Goal: Task Accomplishment & Management: Use online tool/utility

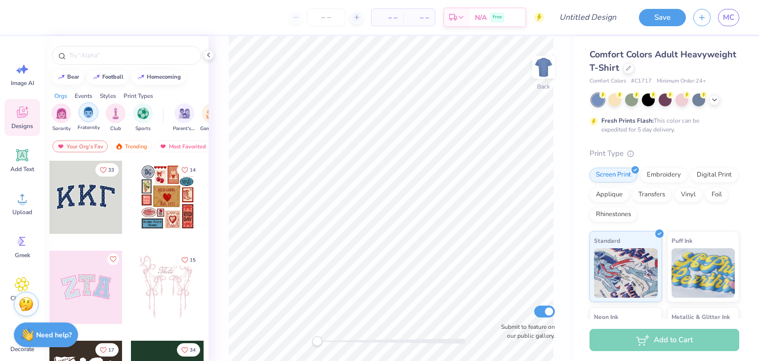
click at [89, 110] on img "filter for Fraternity" at bounding box center [88, 112] width 11 height 11
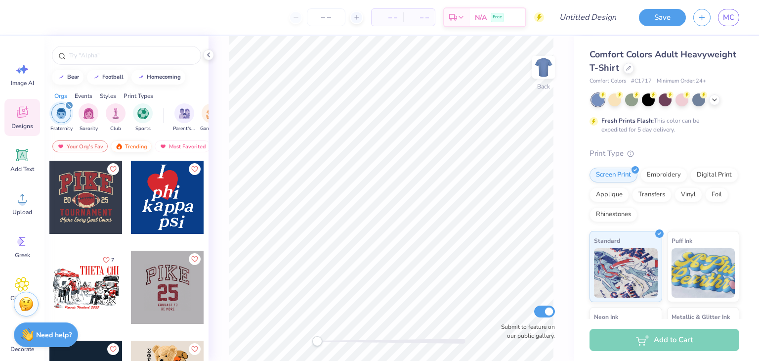
scroll to position [0, 56]
click at [133, 148] on div "Most Favorited" at bounding box center [126, 146] width 56 height 12
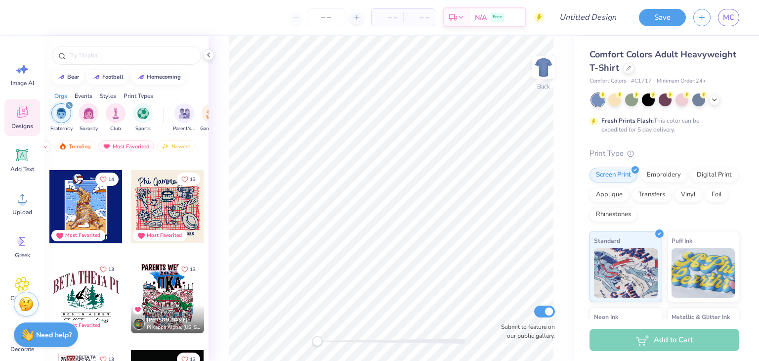
scroll to position [4327, 0]
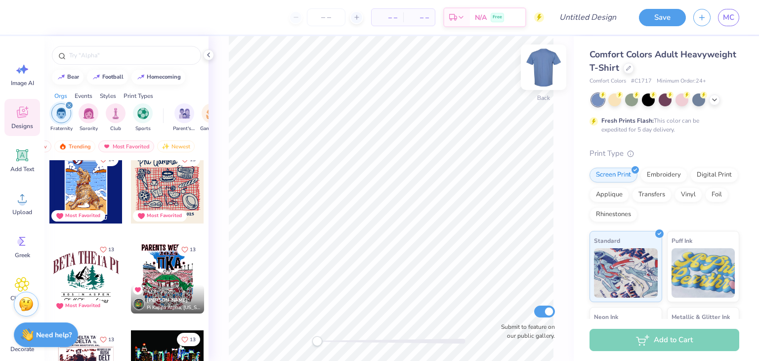
click at [534, 70] on img at bounding box center [544, 67] width 40 height 40
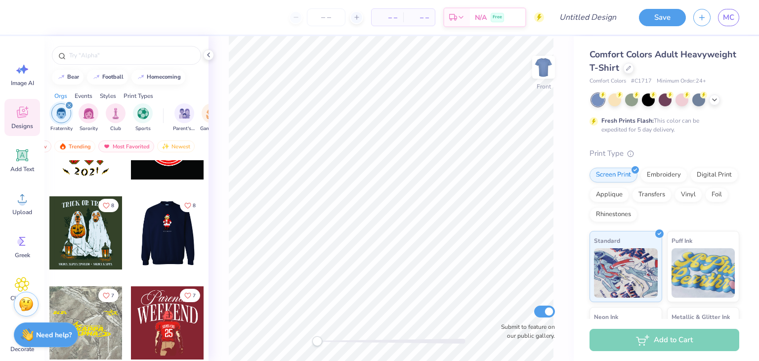
scroll to position [10936, 0]
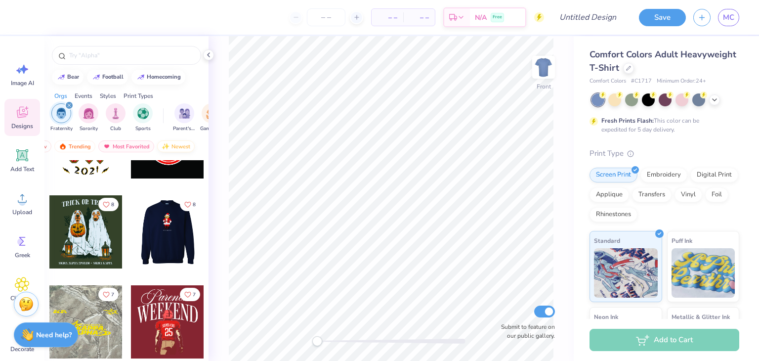
click at [162, 148] on img at bounding box center [166, 146] width 8 height 7
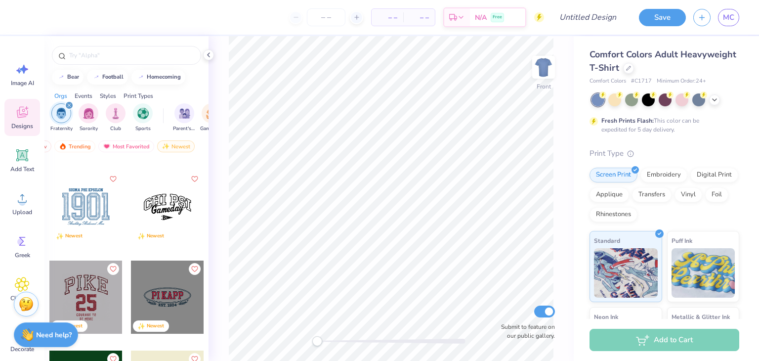
scroll to position [0, 0]
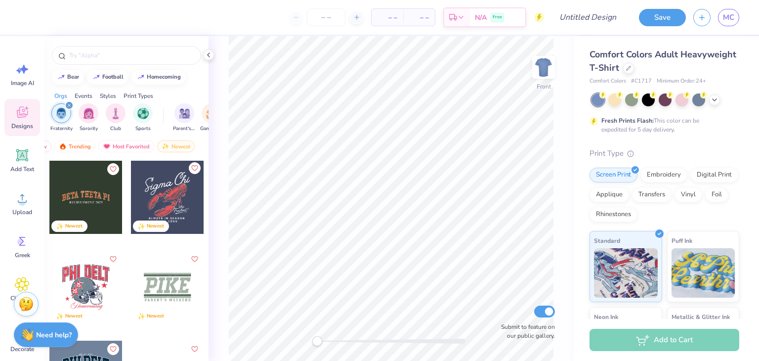
click at [191, 168] on icon "Like" at bounding box center [194, 168] width 7 height 7
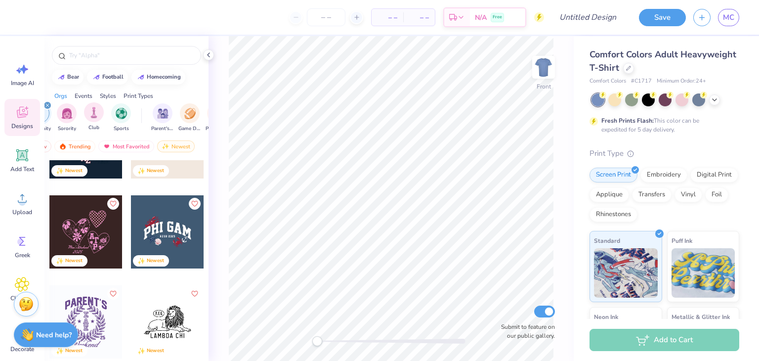
scroll to position [0, 22]
click at [121, 117] on div "filter for Sports" at bounding box center [121, 112] width 20 height 20
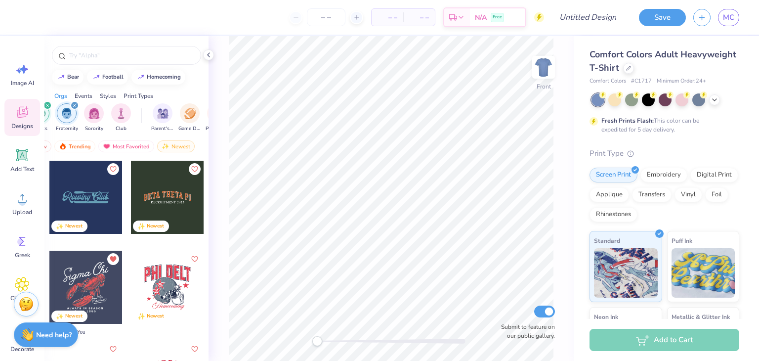
click at [72, 103] on div "filter for Fraternity" at bounding box center [74, 105] width 9 height 9
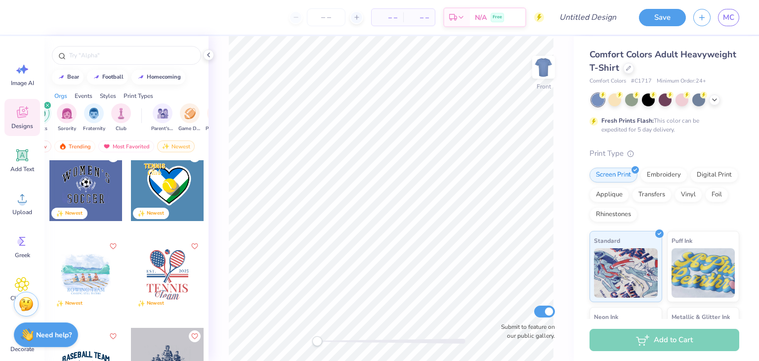
scroll to position [119, 0]
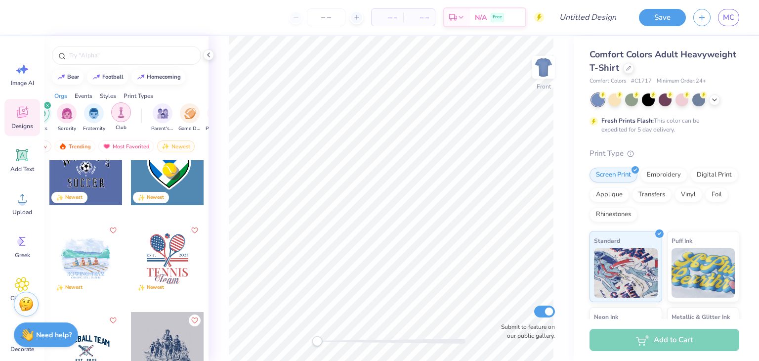
click at [117, 110] on img "filter for Club" at bounding box center [121, 112] width 11 height 11
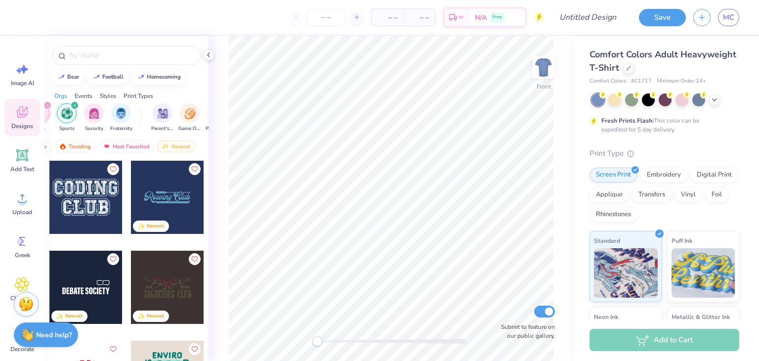
click at [44, 105] on div "filter for Club" at bounding box center [47, 105] width 9 height 9
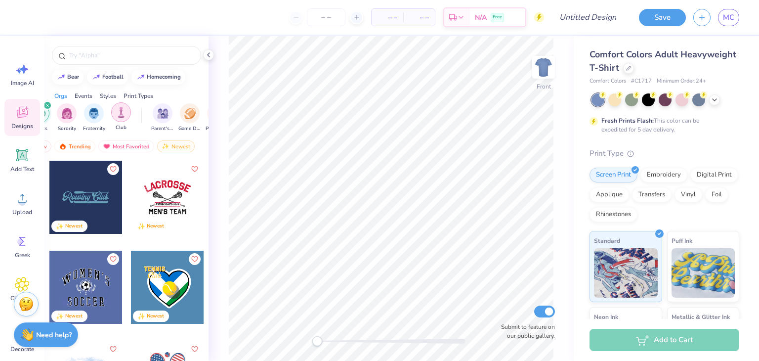
click at [122, 113] on img "filter for Club" at bounding box center [121, 112] width 11 height 11
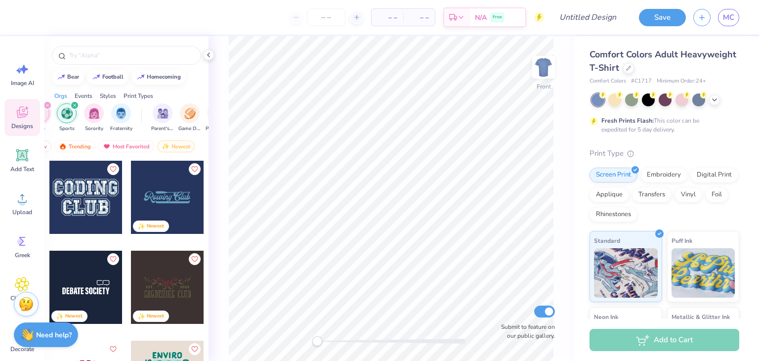
click at [76, 104] on div "filter for Sports" at bounding box center [74, 105] width 9 height 9
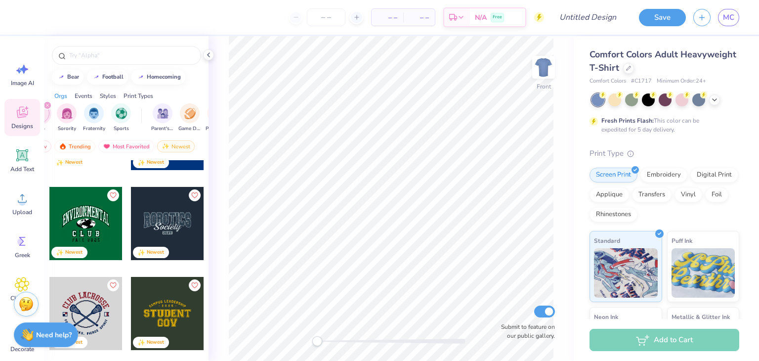
scroll to position [561, 0]
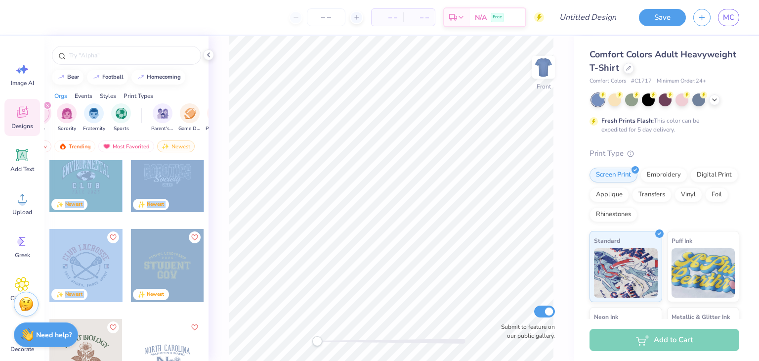
drag, startPoint x: 187, startPoint y: 275, endPoint x: 203, endPoint y: 303, distance: 32.3
click at [203, 303] on div "Newest Newest Newest Newest Newest Newest Newest Newest Newest Newest" at bounding box center [126, 278] width 164 height 237
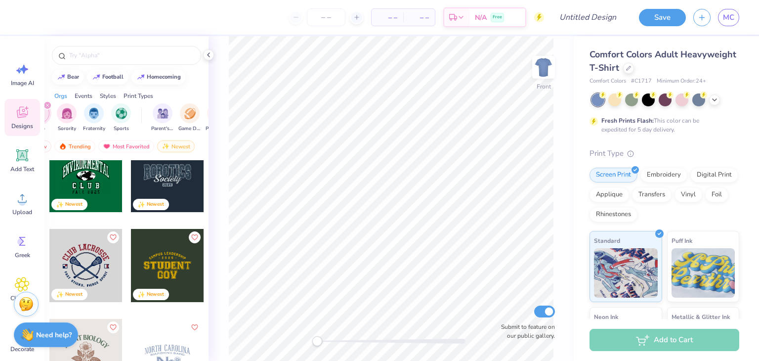
click at [117, 153] on div "Your Org's Fav Trending Most Favorited Newest" at bounding box center [126, 148] width 164 height 23
click at [118, 151] on div "Most Favorited" at bounding box center [126, 146] width 56 height 12
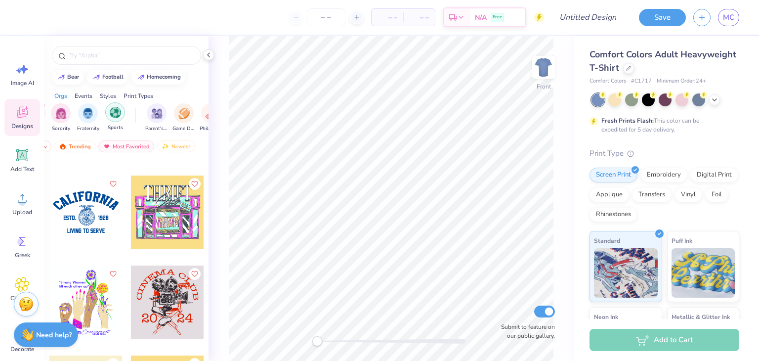
scroll to position [0, 28]
click at [85, 114] on img "filter for Fraternity" at bounding box center [88, 112] width 11 height 11
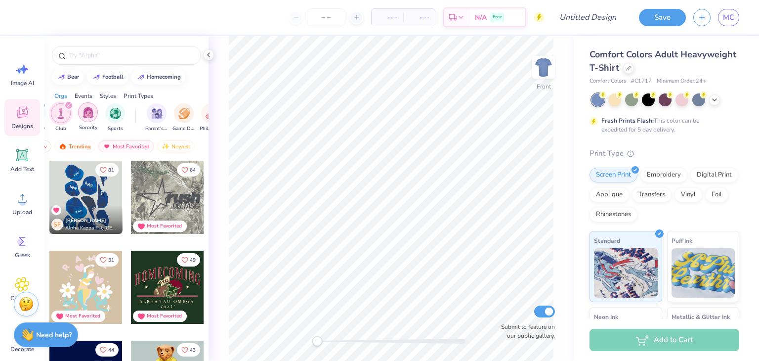
scroll to position [0, 0]
click at [97, 106] on icon "filter for Club" at bounding box center [96, 105] width 3 height 3
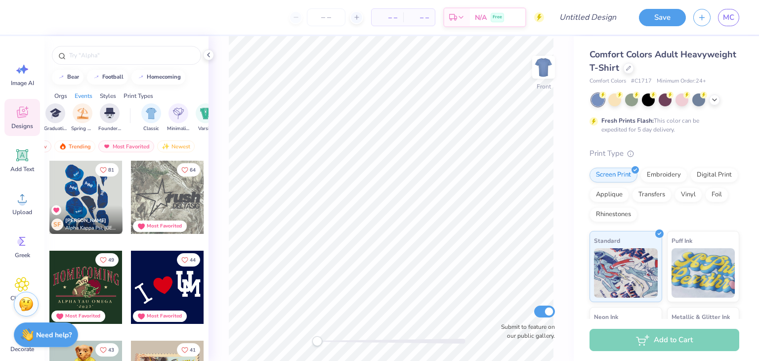
scroll to position [0, 428]
click at [84, 119] on div "filter for Spring Break" at bounding box center [82, 112] width 20 height 20
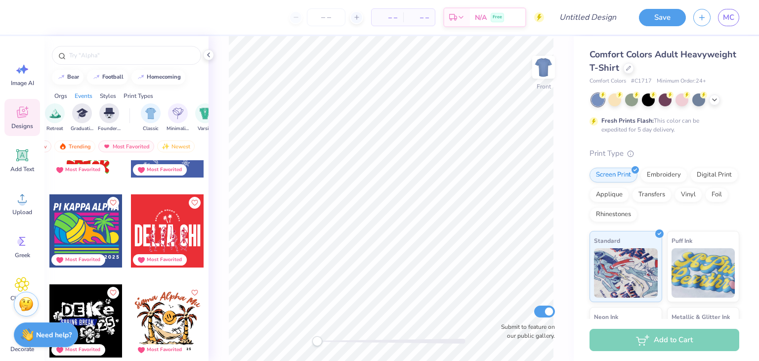
scroll to position [1576, 0]
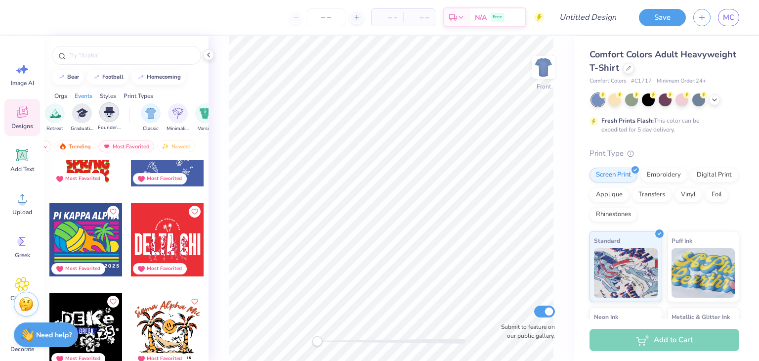
click at [109, 116] on img "filter for Founder’s Day" at bounding box center [109, 112] width 11 height 11
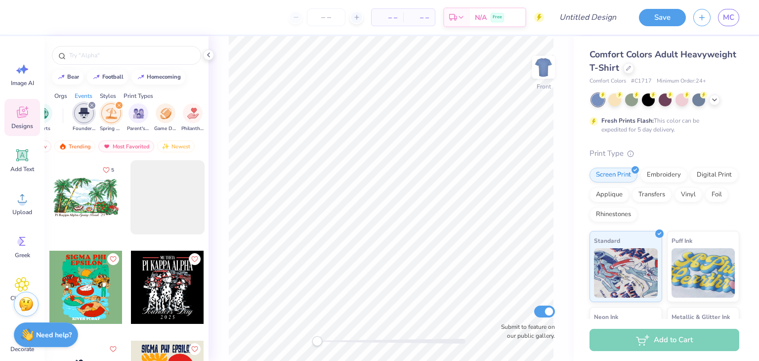
scroll to position [0, 98]
click at [119, 100] on div "Fraternity Sorority Club Sports Founder’s Day Spring Break Parent's Weekend Gam…" at bounding box center [126, 118] width 164 height 37
click at [123, 105] on icon "filter for Spring Break" at bounding box center [121, 105] width 3 height 3
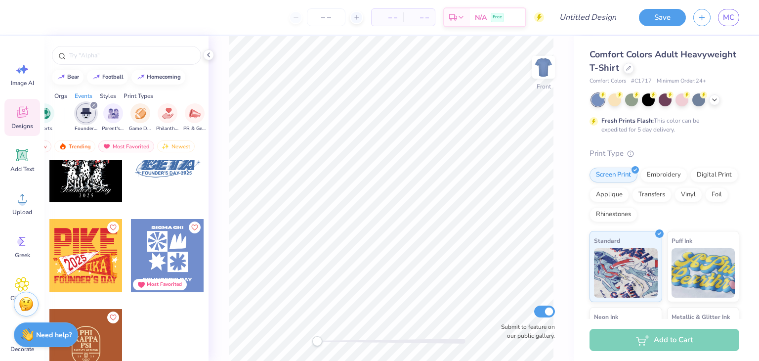
scroll to position [0, 0]
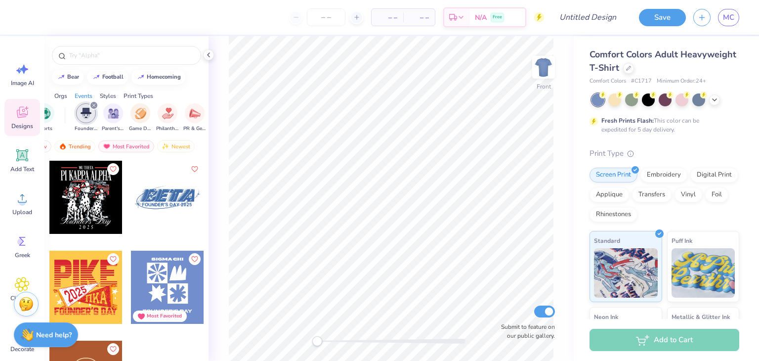
click at [93, 105] on icon "filter for Founder’s Day" at bounding box center [93, 105] width 3 height 3
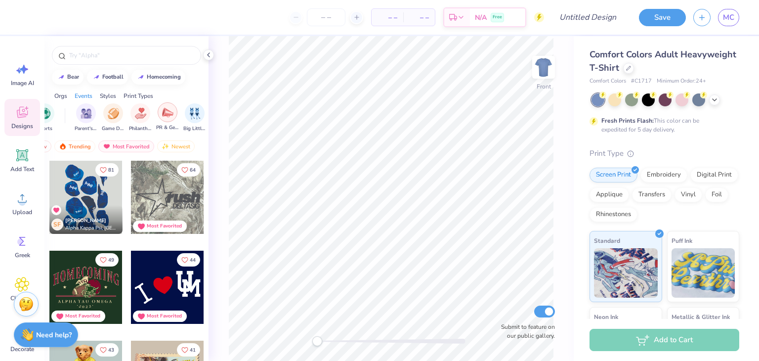
scroll to position [0, 180]
click at [83, 111] on img "filter for PR & General" at bounding box center [86, 112] width 11 height 11
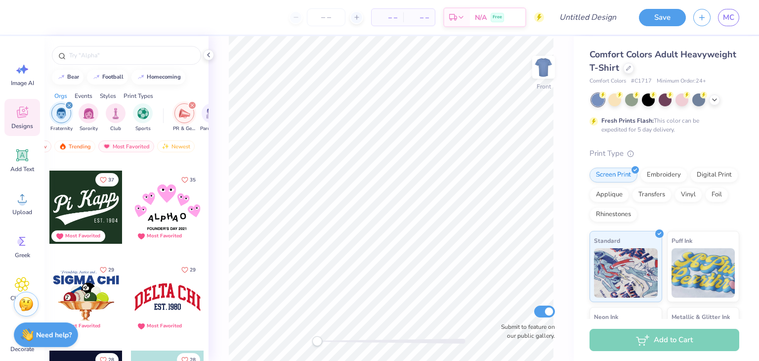
scroll to position [247, 0]
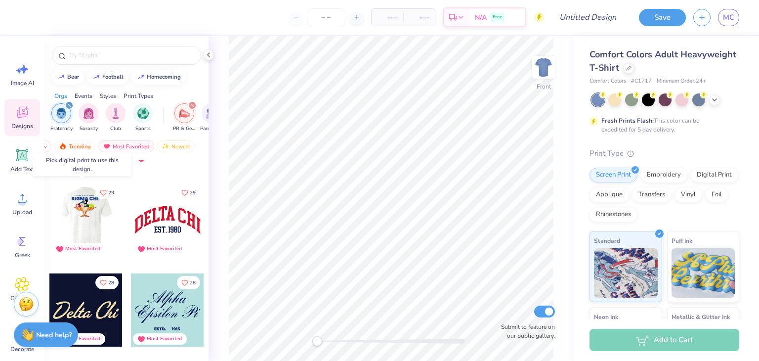
click at [85, 216] on div at bounding box center [85, 219] width 73 height 73
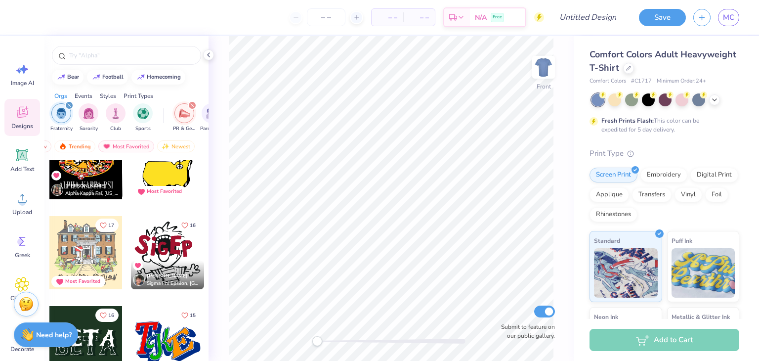
scroll to position [789, 0]
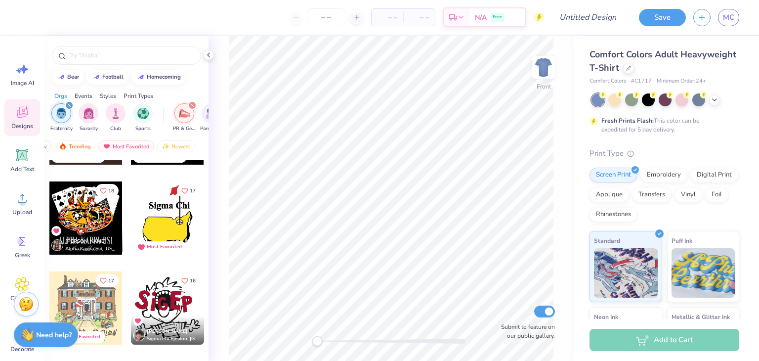
click at [49, 218] on div at bounding box center [12, 217] width 73 height 73
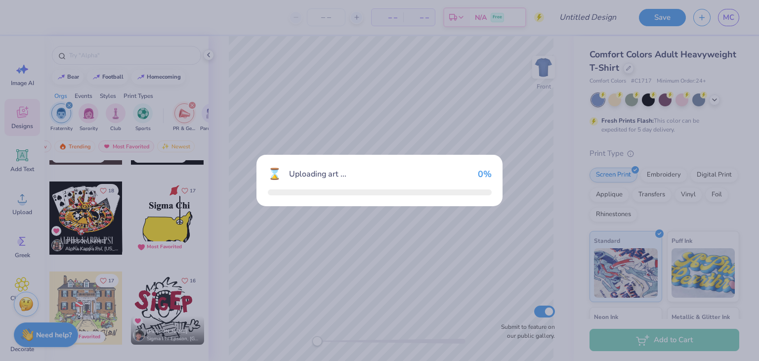
click at [97, 218] on div "⌛ Uploading art ... 0 %" at bounding box center [379, 180] width 759 height 361
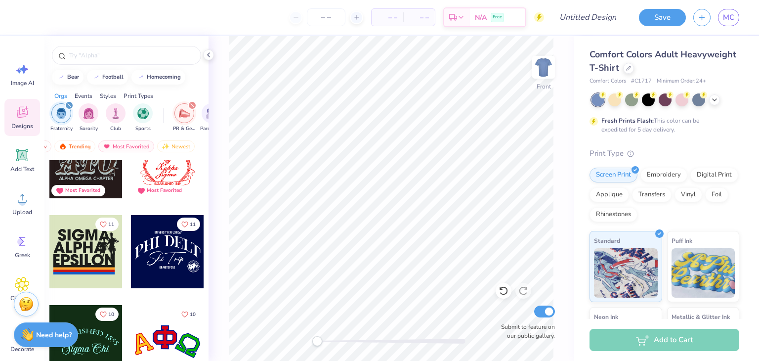
scroll to position [1136, 0]
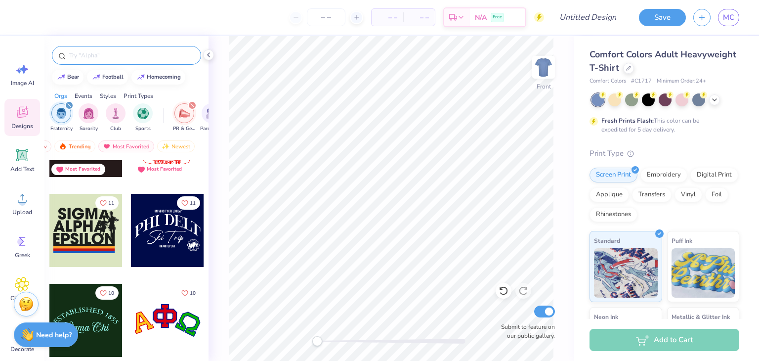
click at [123, 56] on input "text" at bounding box center [131, 55] width 126 height 10
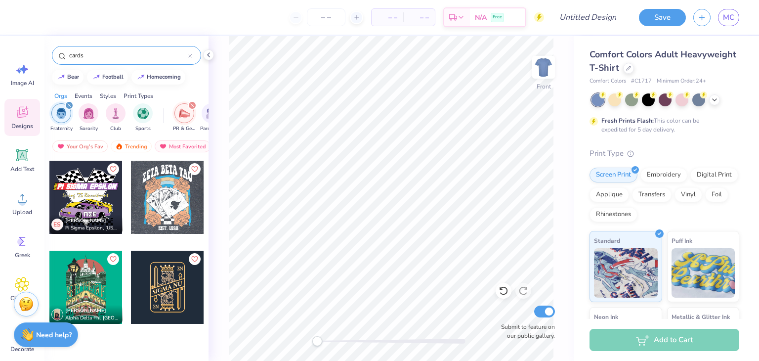
type input "cards"
click at [154, 217] on div at bounding box center [167, 197] width 73 height 73
click at [188, 296] on div at bounding box center [167, 287] width 73 height 73
click at [631, 68] on icon at bounding box center [628, 67] width 5 height 5
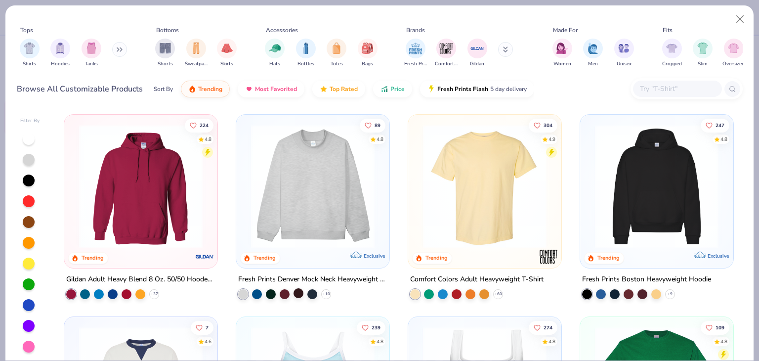
click at [294, 291] on div at bounding box center [298, 293] width 10 height 10
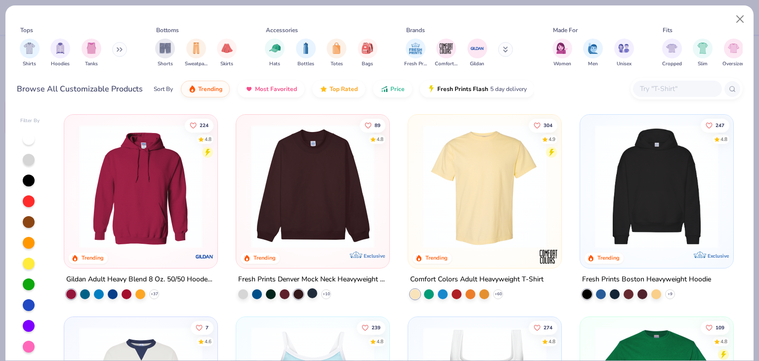
click at [307, 291] on div at bounding box center [312, 293] width 10 height 10
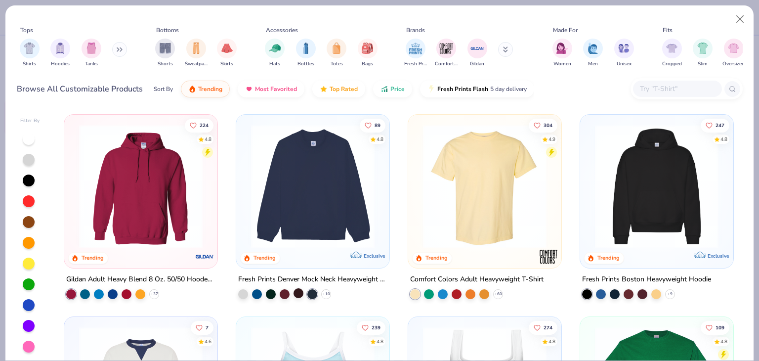
click at [294, 289] on div at bounding box center [298, 293] width 10 height 10
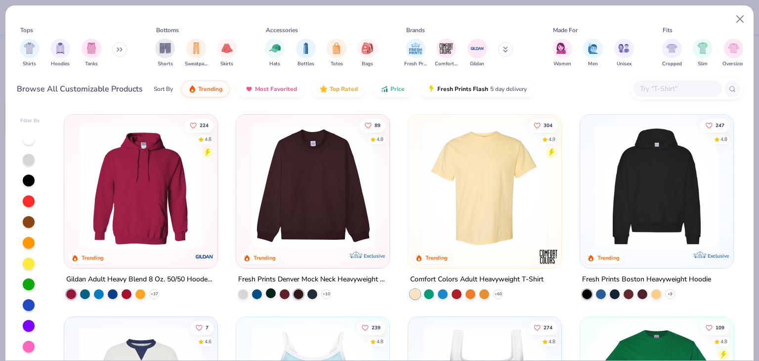
click at [266, 293] on div at bounding box center [271, 293] width 10 height 10
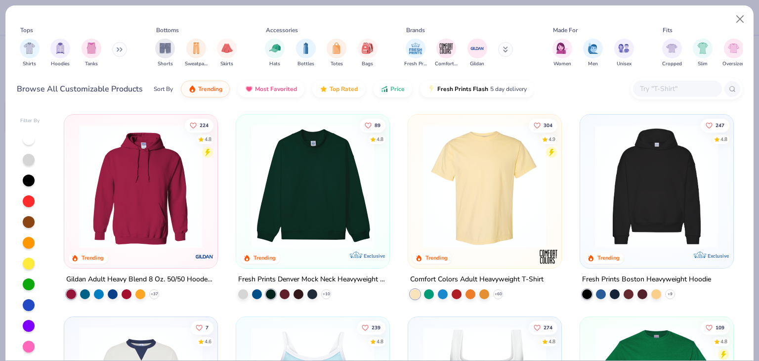
click at [305, 219] on img at bounding box center [312, 187] width 133 height 124
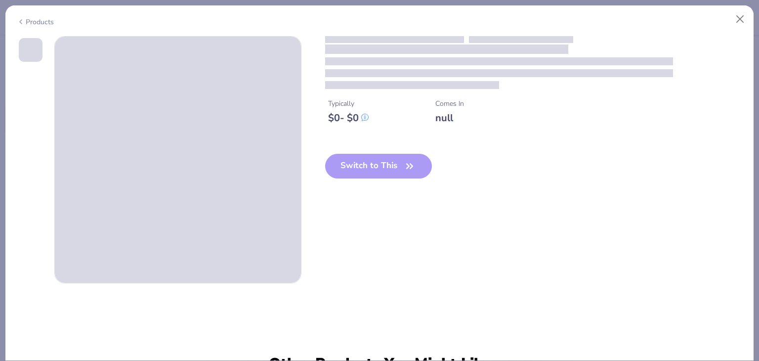
click at [305, 219] on div "Typically $ 0 - $ 0 Comes In null Switch to This" at bounding box center [380, 159] width 726 height 247
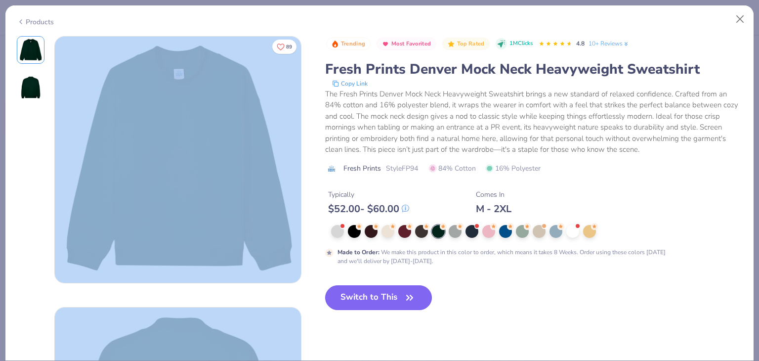
click at [349, 294] on button "Switch to This" at bounding box center [378, 297] width 107 height 25
click at [740, 17] on button "Close" at bounding box center [740, 19] width 19 height 19
click at [358, 231] on div at bounding box center [354, 230] width 13 height 13
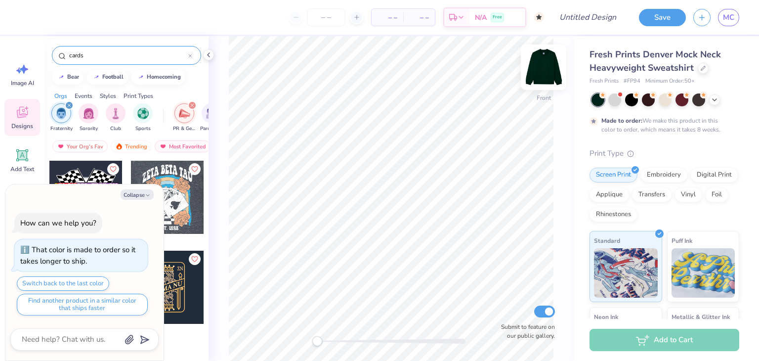
click at [540, 78] on img at bounding box center [544, 67] width 40 height 40
click at [132, 194] on button "Collapse" at bounding box center [137, 194] width 33 height 10
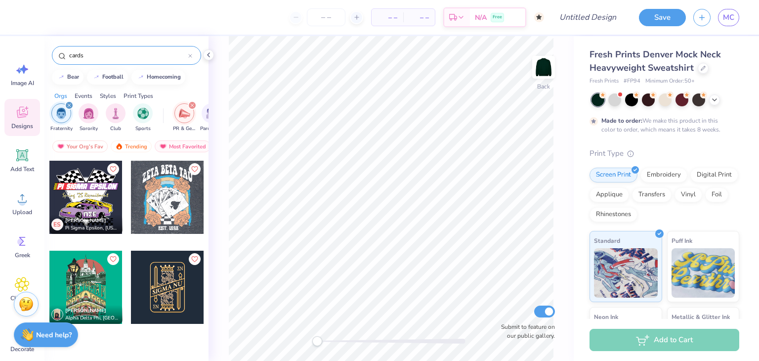
type textarea "x"
click at [171, 283] on div at bounding box center [167, 287] width 73 height 73
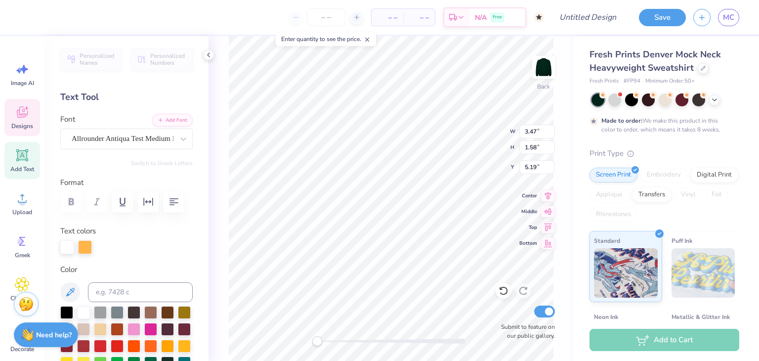
scroll to position [8, 1]
type textarea "S"
type textarea "HEARTS"
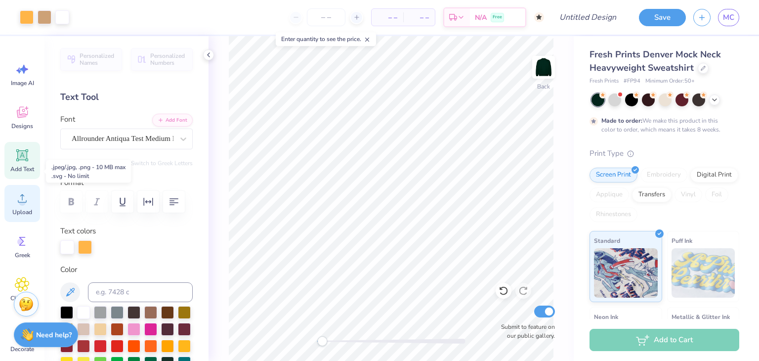
scroll to position [39, 0]
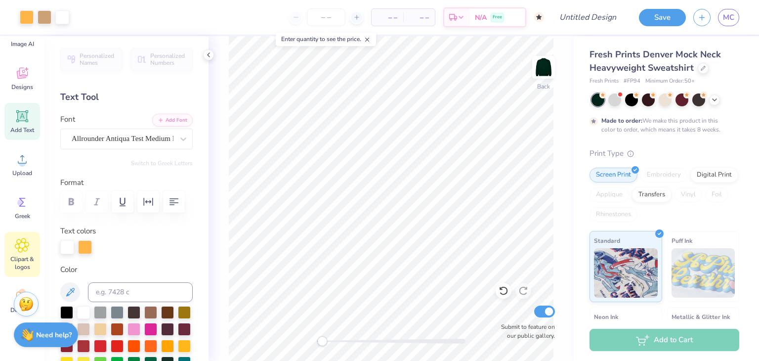
click at [21, 253] on div "Clipart & logos" at bounding box center [22, 254] width 36 height 45
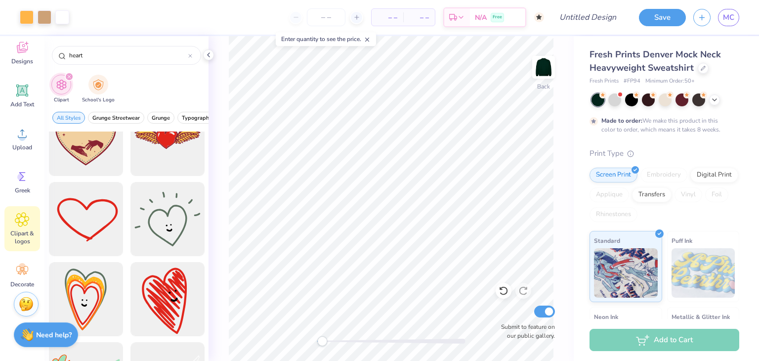
scroll to position [516, 0]
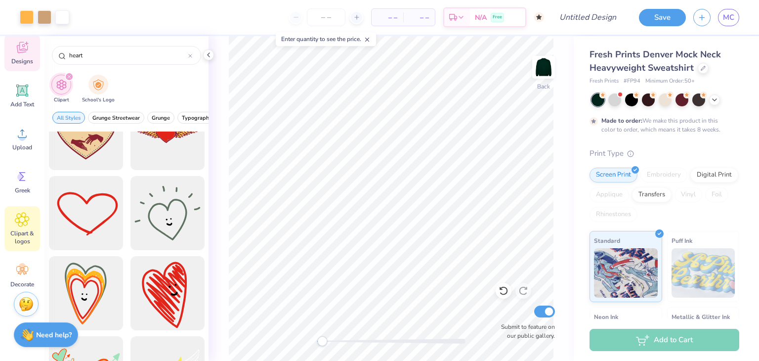
type input "heart"
click at [22, 53] on icon at bounding box center [22, 47] width 15 height 15
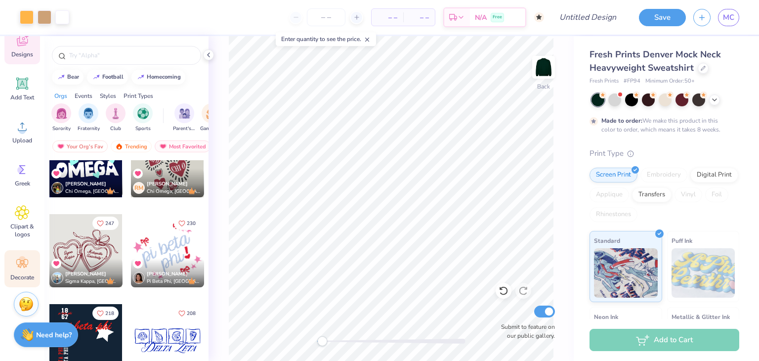
scroll to position [0, 0]
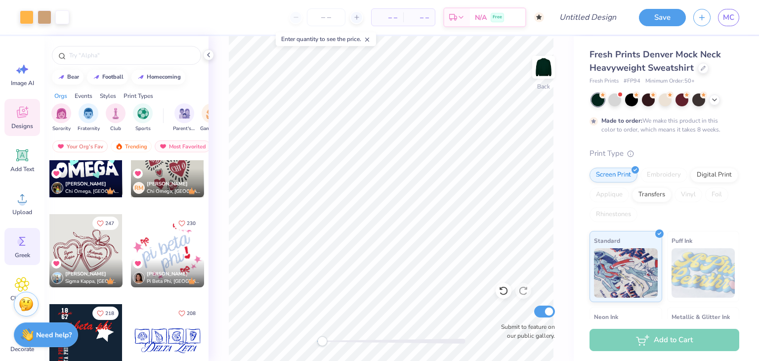
click at [23, 246] on icon at bounding box center [22, 241] width 15 height 15
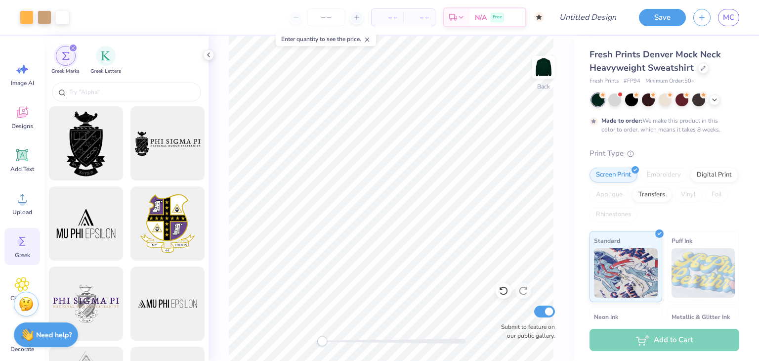
click at [43, 181] on div "Image AI Designs Add Text Upload Greek Clipart & logos Decorate" at bounding box center [22, 198] width 44 height 325
click at [26, 208] on div "Upload" at bounding box center [22, 203] width 36 height 37
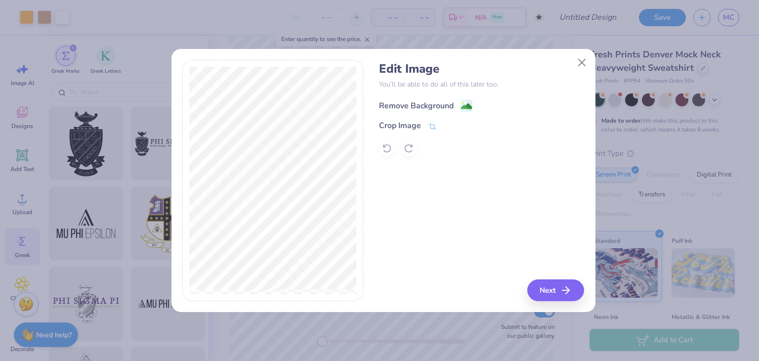
click at [411, 104] on div "Remove Background" at bounding box center [416, 106] width 75 height 12
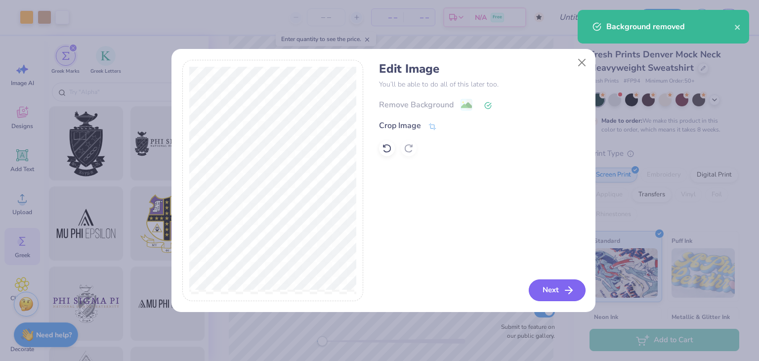
click at [559, 288] on button "Next" at bounding box center [557, 290] width 57 height 22
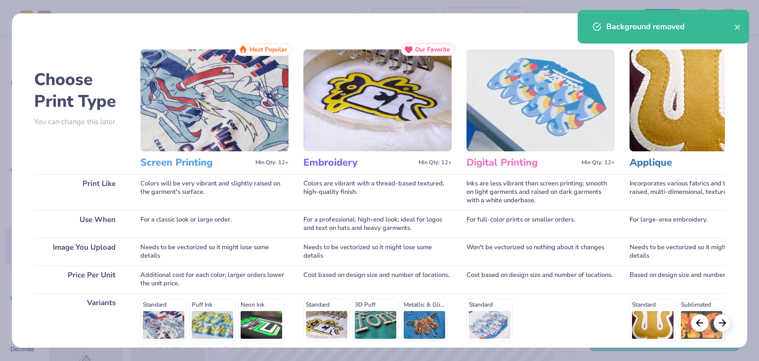
scroll to position [132, 0]
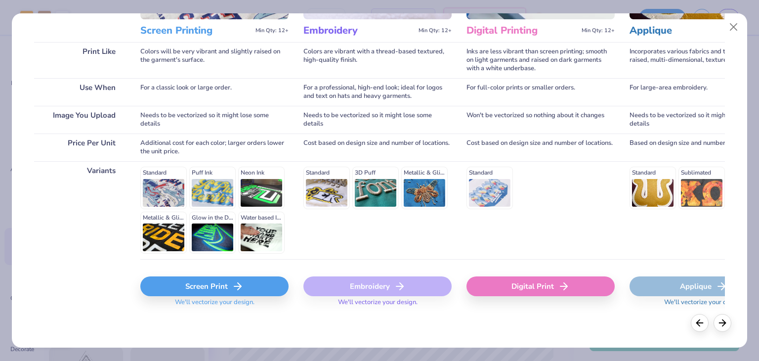
click at [173, 284] on div "Screen Print" at bounding box center [214, 286] width 148 height 20
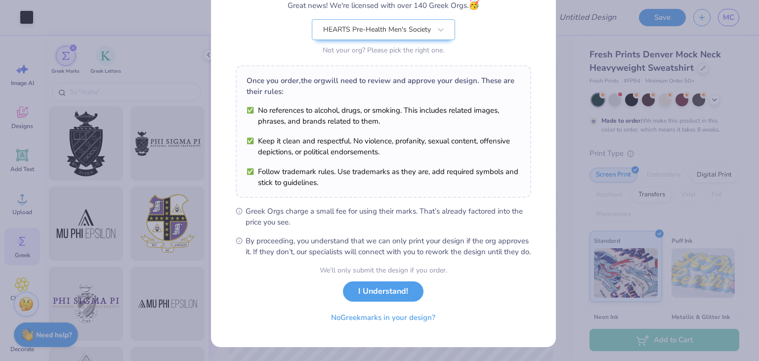
scroll to position [101, 0]
click at [361, 319] on button "No Greek marks in your design?" at bounding box center [383, 315] width 121 height 20
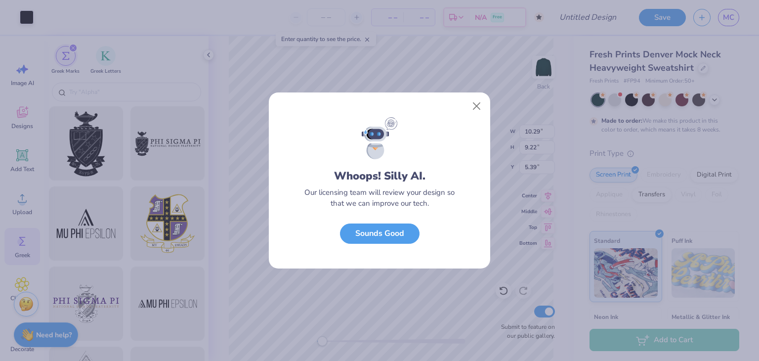
scroll to position [0, 0]
click at [393, 232] on button "Sounds Good" at bounding box center [380, 231] width 80 height 20
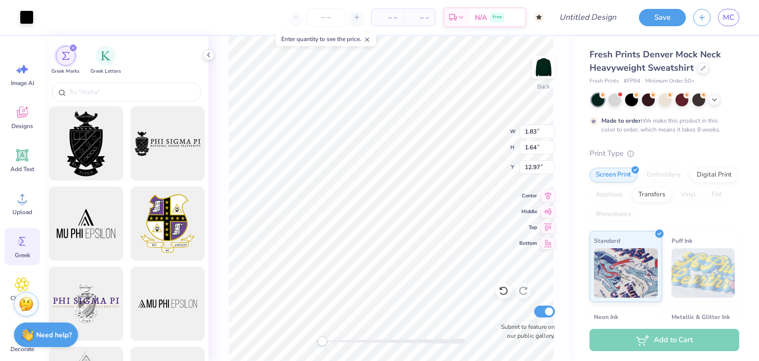
type input "1.83"
type input "1.64"
type input "12.97"
type input "1.24"
type input "1.11"
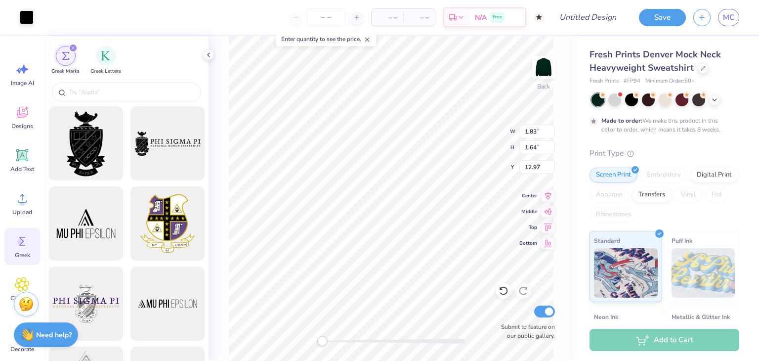
type input "3.12"
type input "0.72"
type input "0.65"
click at [29, 20] on div at bounding box center [27, 16] width 14 height 14
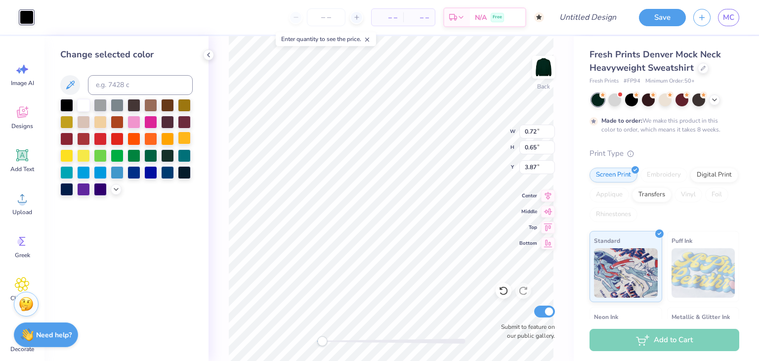
click at [183, 137] on div at bounding box center [184, 137] width 13 height 13
type input "3.41"
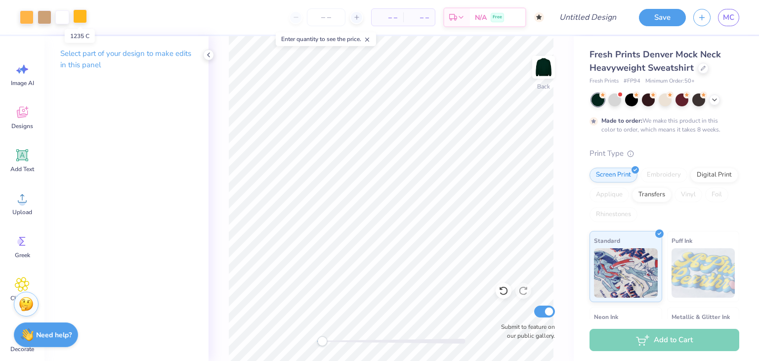
click at [80, 16] on div at bounding box center [80, 16] width 14 height 14
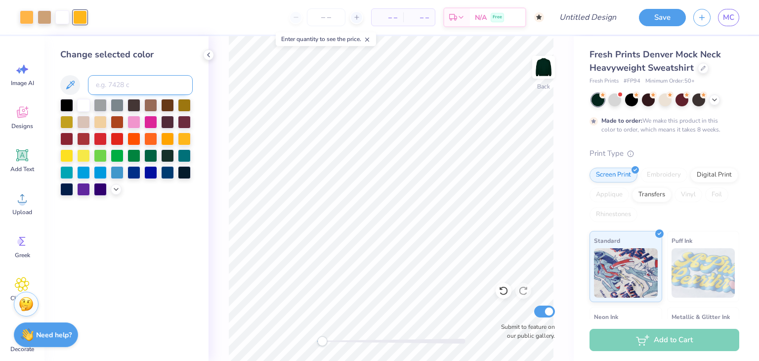
click at [123, 90] on input at bounding box center [140, 85] width 105 height 20
type input "1365"
click at [88, 15] on div "– – Per Item – – Total Est. Delivery N/A Free" at bounding box center [310, 17] width 467 height 35
click at [209, 54] on icon at bounding box center [209, 55] width 8 height 8
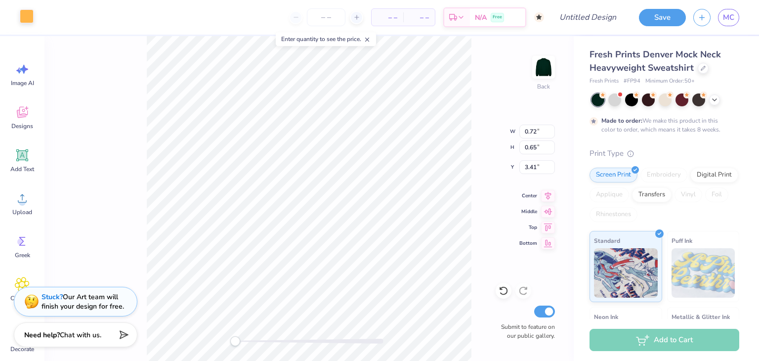
click at [30, 13] on div at bounding box center [27, 16] width 14 height 14
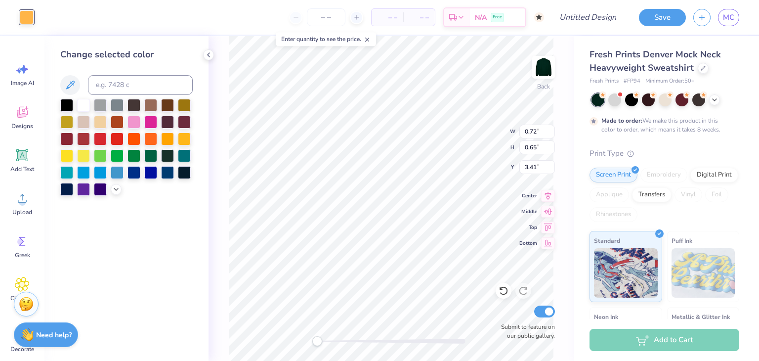
click at [227, 90] on div "Back W 0.72 0.72 " H 0.65 0.65 " Y 3.41 3.41 " Center Middle Top Bottom Submit …" at bounding box center [391, 198] width 365 height 325
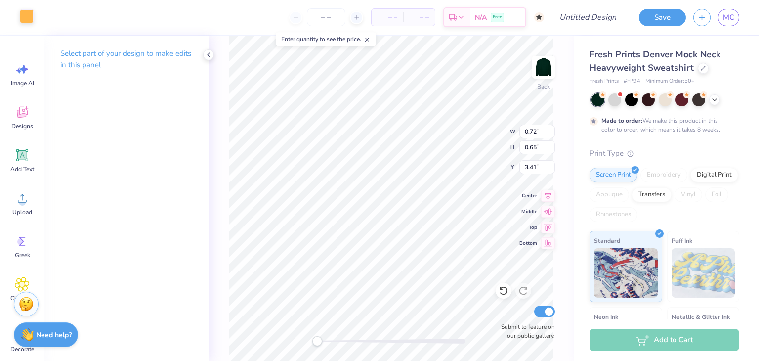
click at [26, 18] on div at bounding box center [27, 16] width 14 height 14
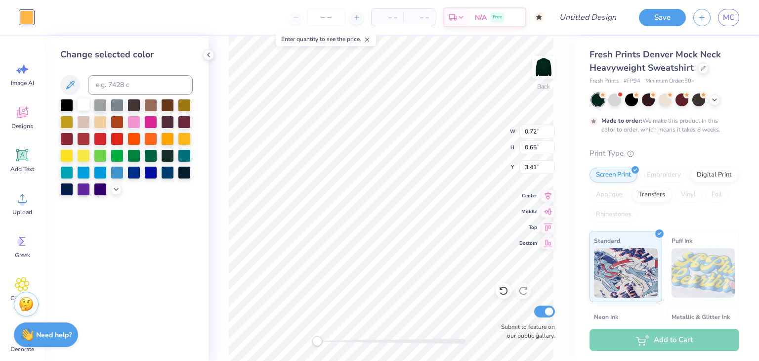
click at [79, 103] on div at bounding box center [83, 104] width 13 height 13
type input "4.69"
click at [221, 126] on div "Back W 0.72 0.72 " H 0.65 0.65 " Y 4.69 4.69 " Center Middle Top Bottom Submit …" at bounding box center [391, 198] width 365 height 325
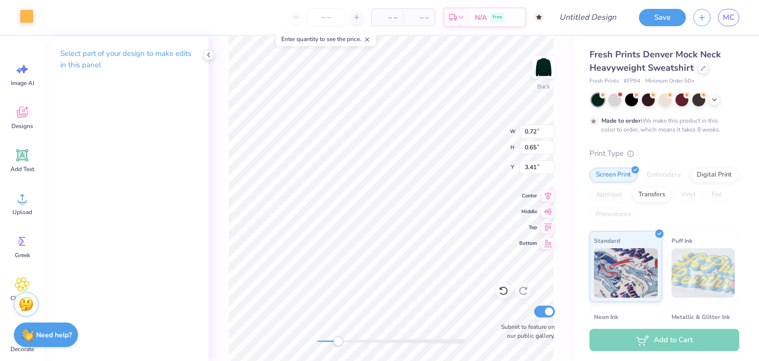
click at [21, 16] on div at bounding box center [27, 16] width 14 height 14
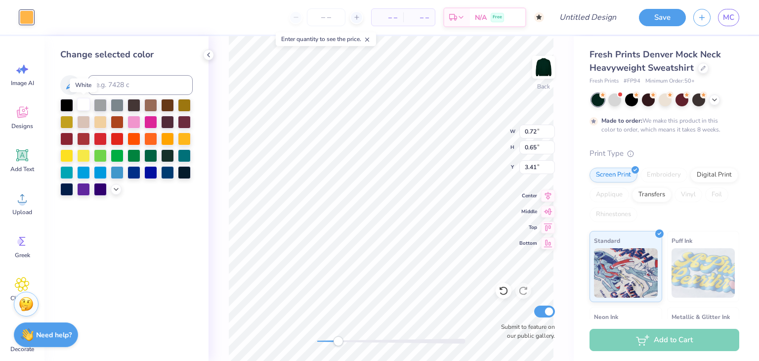
click at [85, 100] on div at bounding box center [83, 104] width 13 height 13
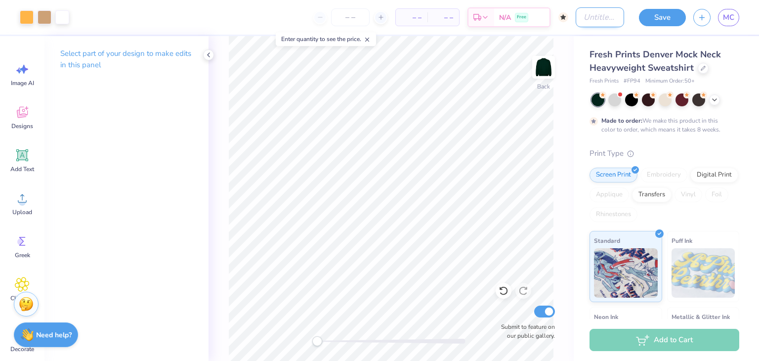
click at [609, 16] on input "Design Title" at bounding box center [600, 17] width 48 height 20
type input "Potential hearts crewneck"
click at [670, 17] on button "Save" at bounding box center [662, 17] width 47 height 17
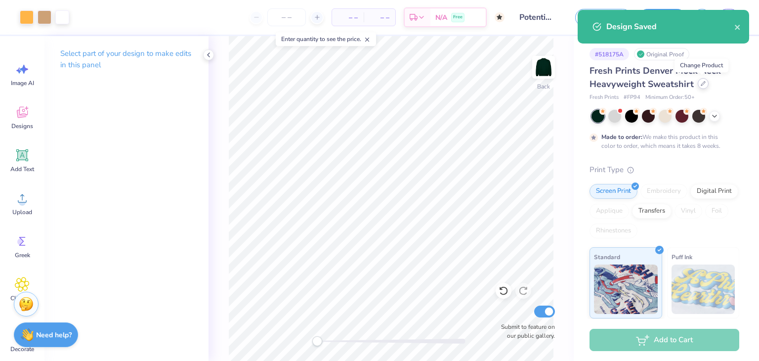
click at [706, 85] on div at bounding box center [703, 83] width 11 height 11
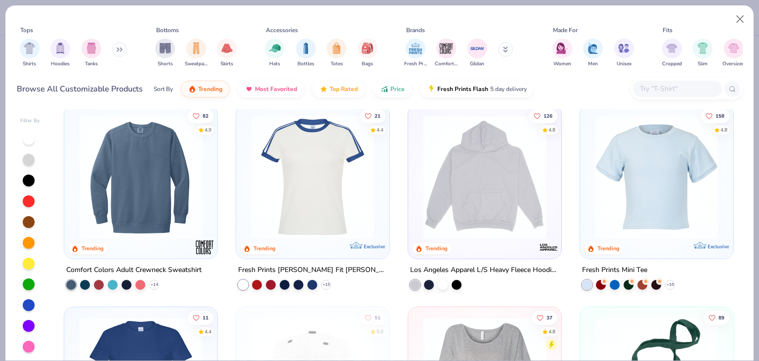
scroll to position [1221, 0]
click at [75, 208] on img at bounding box center [7, 177] width 133 height 124
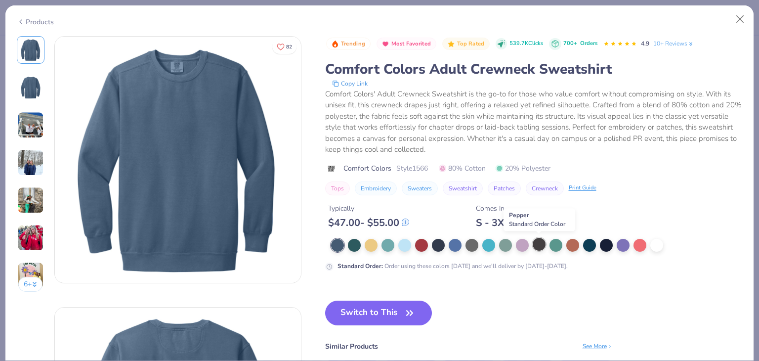
click at [540, 242] on div at bounding box center [539, 244] width 13 height 13
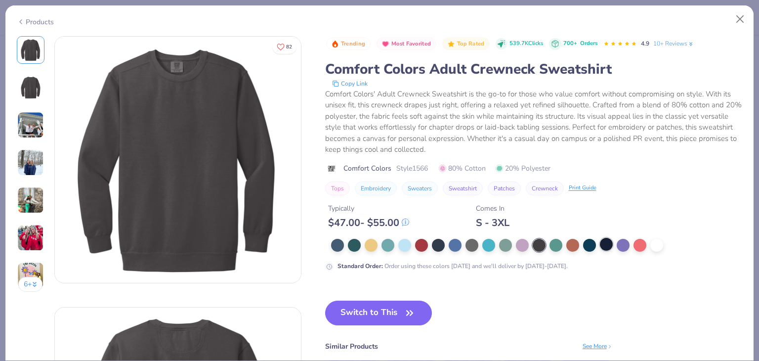
click at [606, 248] on div at bounding box center [606, 244] width 13 height 13
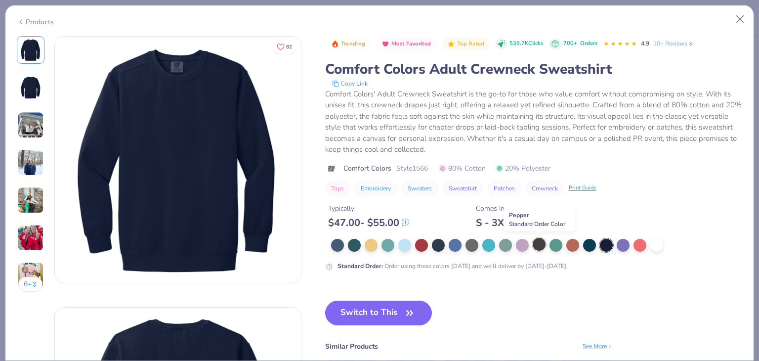
click at [535, 243] on div at bounding box center [539, 244] width 13 height 13
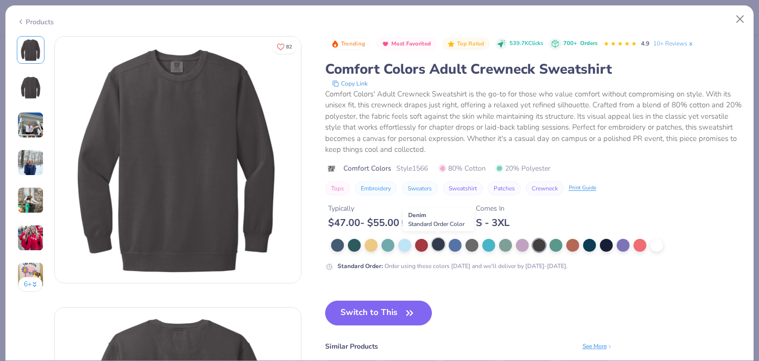
click at [437, 240] on div at bounding box center [438, 244] width 13 height 13
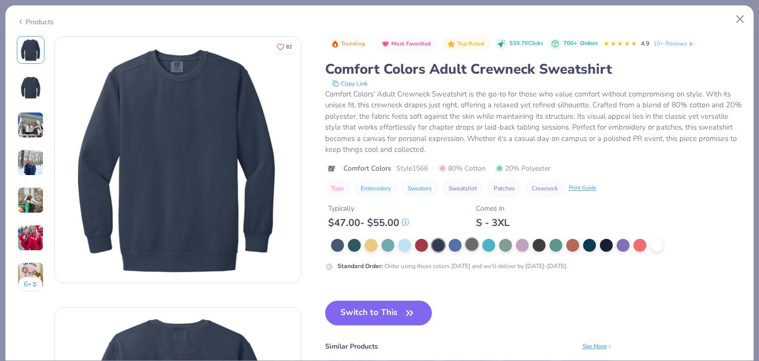
click at [471, 246] on div at bounding box center [471, 244] width 13 height 13
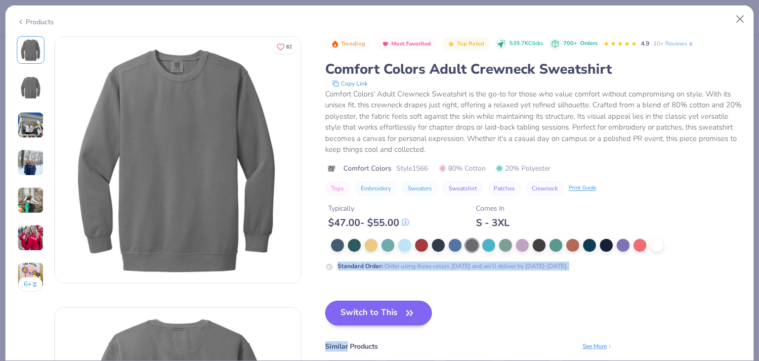
drag, startPoint x: 471, startPoint y: 246, endPoint x: 388, endPoint y: 316, distance: 108.7
click at [388, 316] on div "Trending Most Favorited Top Rated 539.7K Clicks 700+ Orders 4.9 10+ Reviews Com…" at bounding box center [534, 235] width 418 height 398
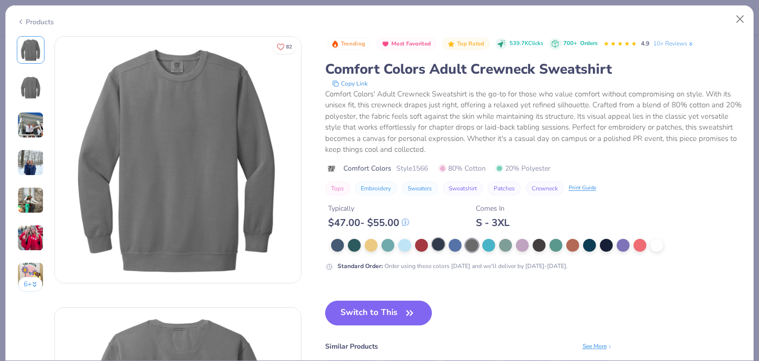
click at [439, 242] on div at bounding box center [438, 244] width 13 height 13
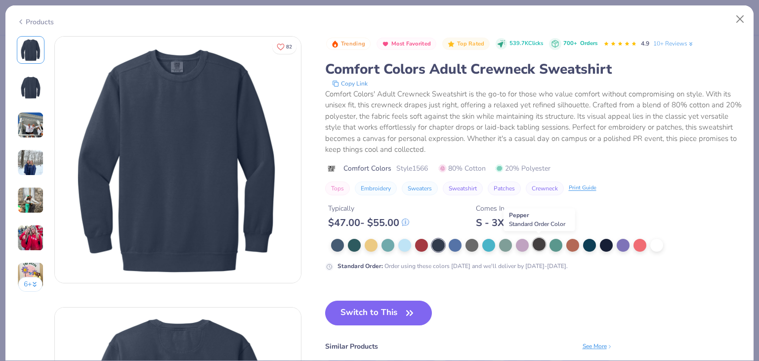
click at [541, 242] on div at bounding box center [539, 244] width 13 height 13
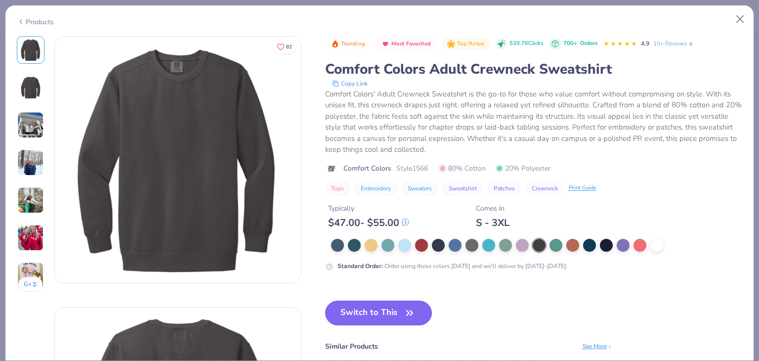
click at [387, 317] on button "Switch to This" at bounding box center [378, 312] width 107 height 25
click at [411, 308] on icon "button" at bounding box center [410, 313] width 14 height 14
click at [742, 17] on button "Close" at bounding box center [740, 19] width 19 height 19
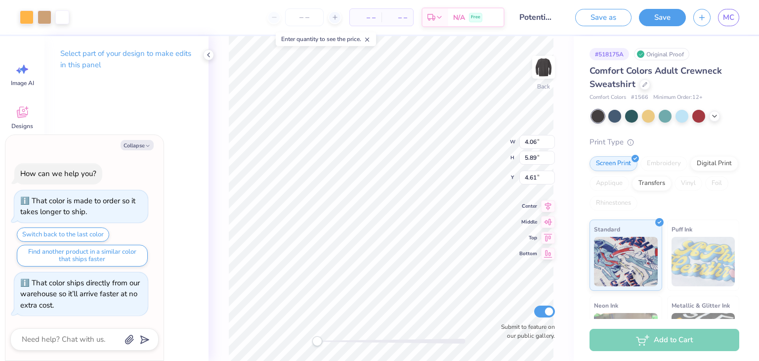
type textarea "x"
type input "3.00"
click at [206, 53] on icon at bounding box center [209, 55] width 8 height 8
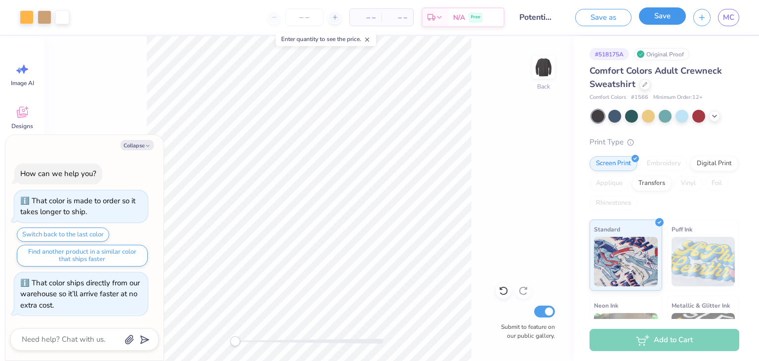
click at [665, 11] on button "Save" at bounding box center [662, 15] width 47 height 17
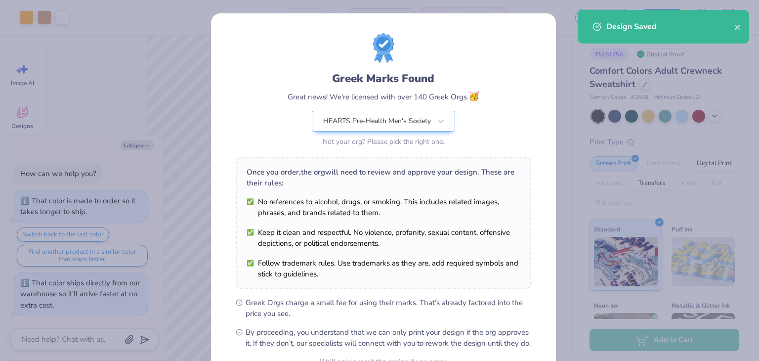
scroll to position [101, 0]
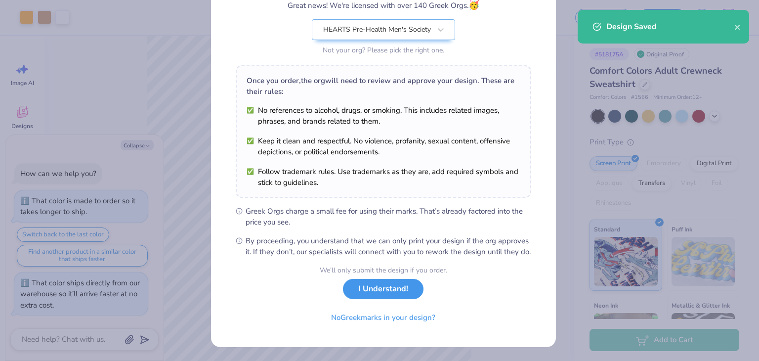
click at [377, 290] on button "I Understand!" at bounding box center [383, 289] width 81 height 20
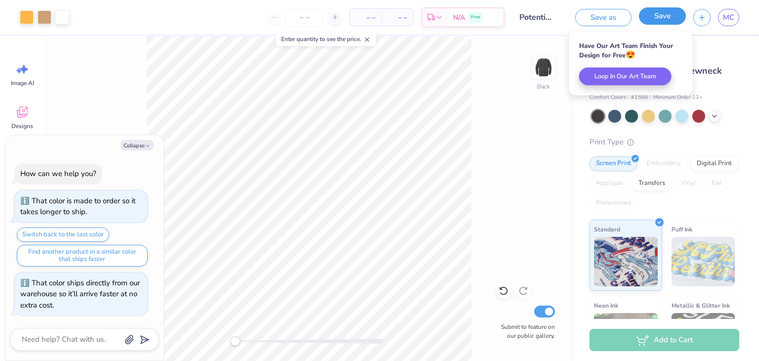
click at [651, 22] on button "Save" at bounding box center [662, 15] width 47 height 17
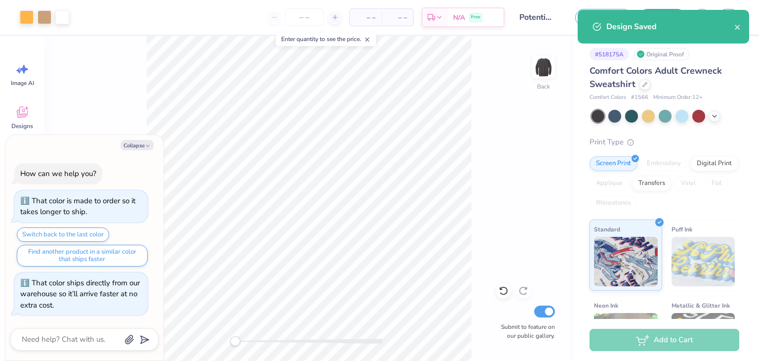
type textarea "x"
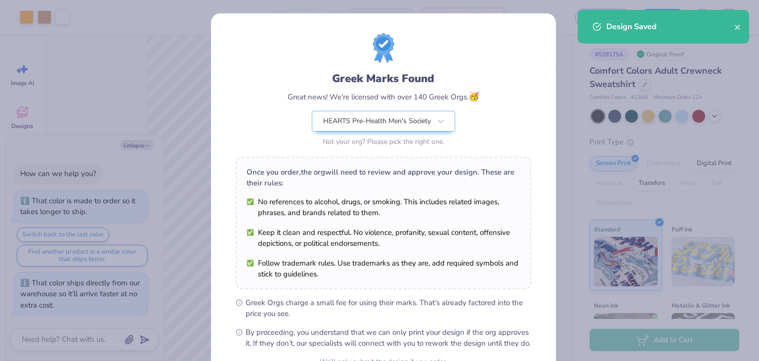
click at [553, 147] on div "Greek Marks Found Great news! We're licensed with over 140 Greek Orgs. 🥳 HEARTS…" at bounding box center [379, 180] width 759 height 361
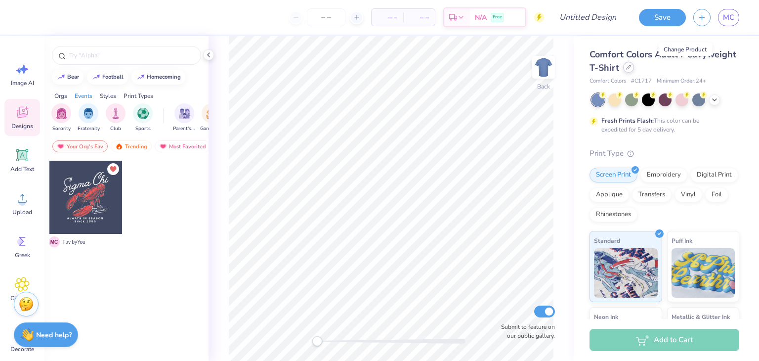
click at [634, 70] on div at bounding box center [628, 67] width 11 height 11
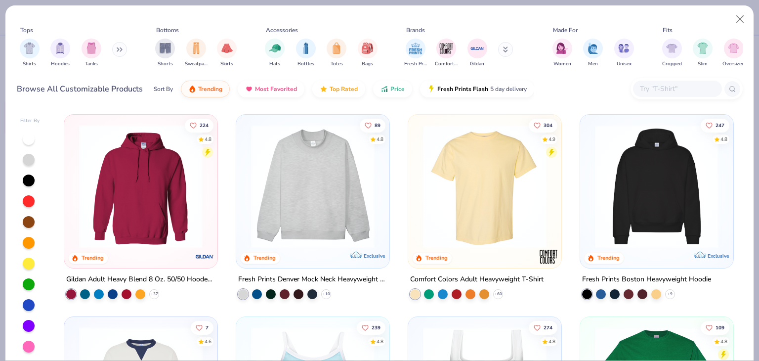
click at [654, 89] on input "text" at bounding box center [677, 88] width 76 height 11
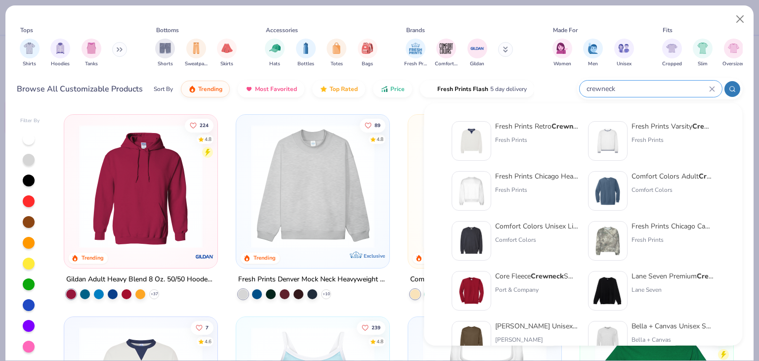
type input "crewneck"
click at [625, 179] on div at bounding box center [608, 191] width 40 height 40
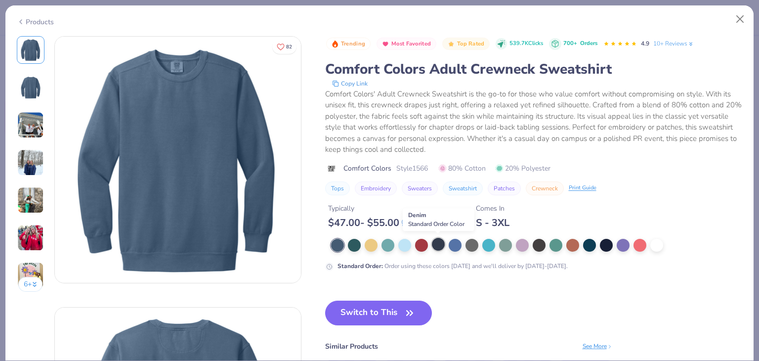
click at [439, 246] on div at bounding box center [438, 244] width 13 height 13
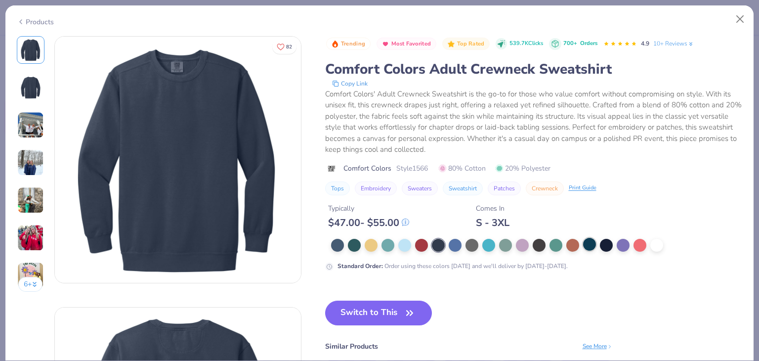
click at [586, 242] on div at bounding box center [589, 244] width 13 height 13
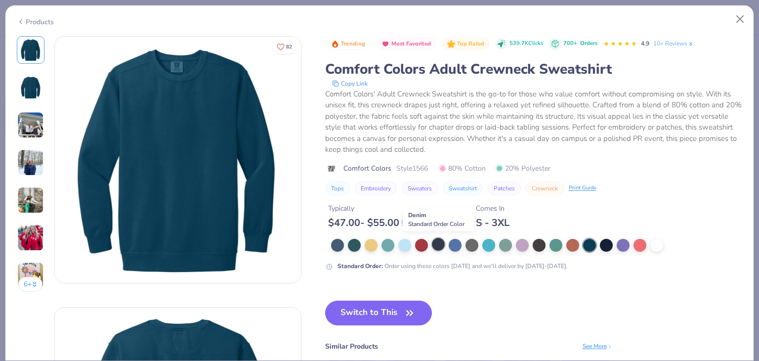
click at [443, 246] on div at bounding box center [438, 244] width 13 height 13
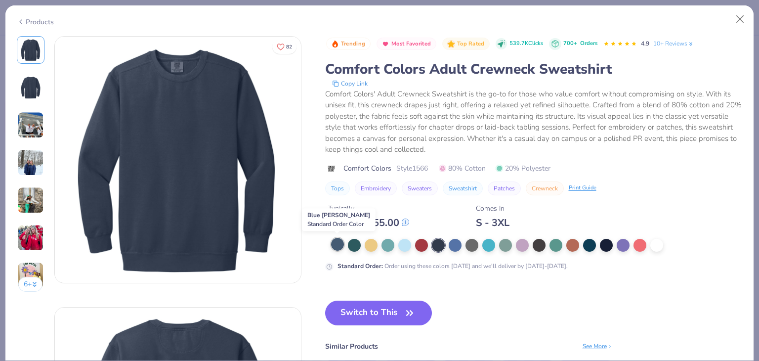
click at [336, 243] on div at bounding box center [337, 244] width 13 height 13
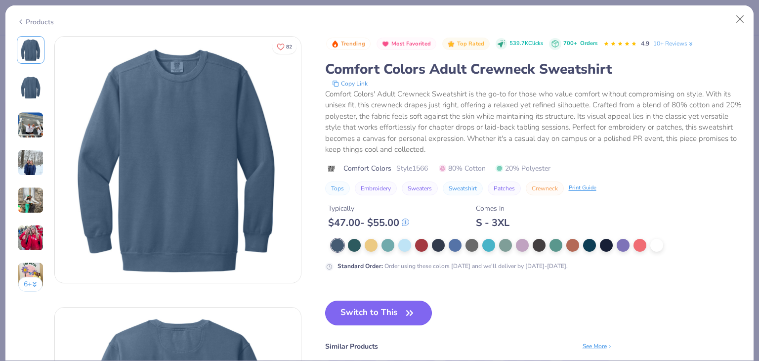
click at [358, 309] on button "Switch to This" at bounding box center [378, 312] width 107 height 25
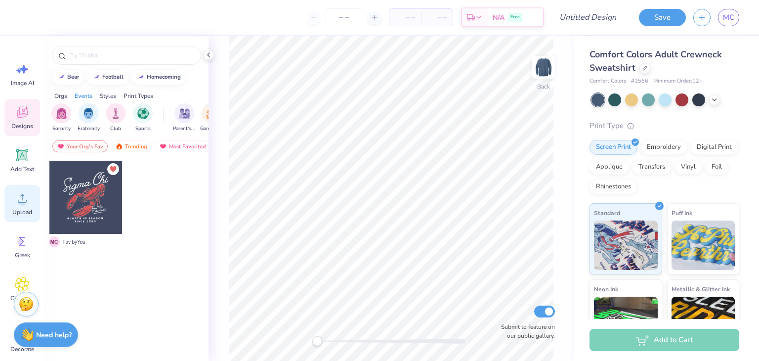
click at [20, 201] on circle at bounding box center [22, 202] width 7 height 7
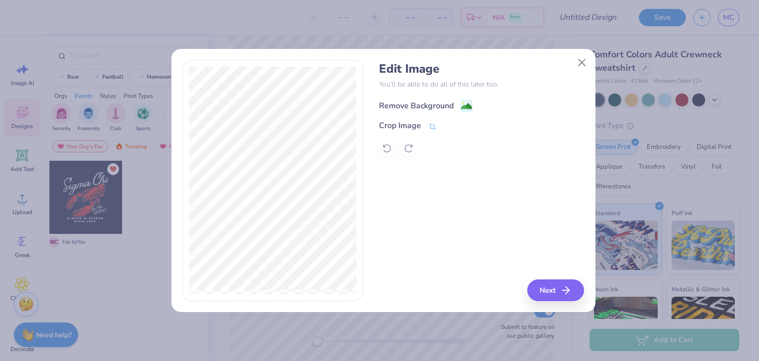
click at [421, 102] on div "Remove Background" at bounding box center [416, 106] width 75 height 12
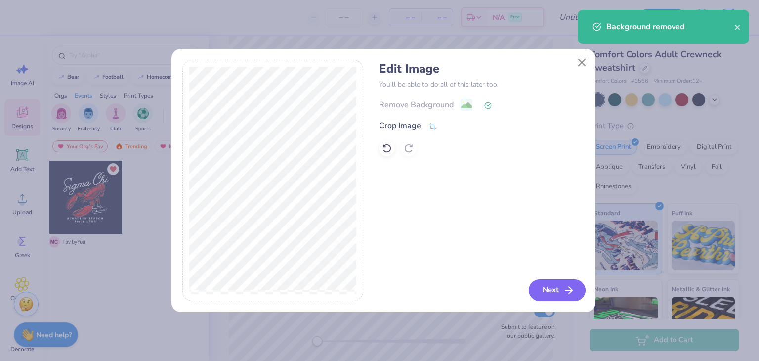
click at [576, 289] on button "Next" at bounding box center [557, 290] width 57 height 22
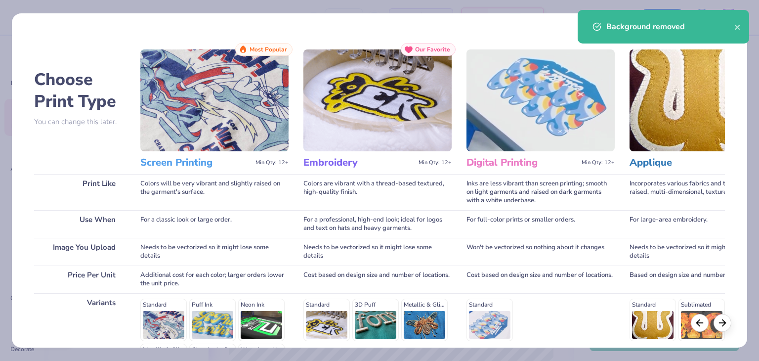
scroll to position [132, 0]
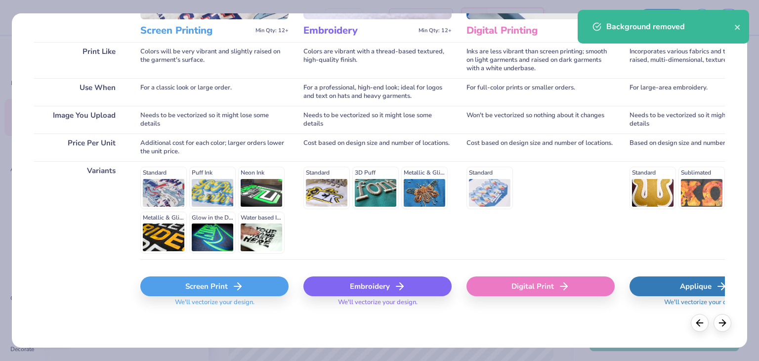
click at [196, 278] on div "Screen Print" at bounding box center [214, 286] width 148 height 20
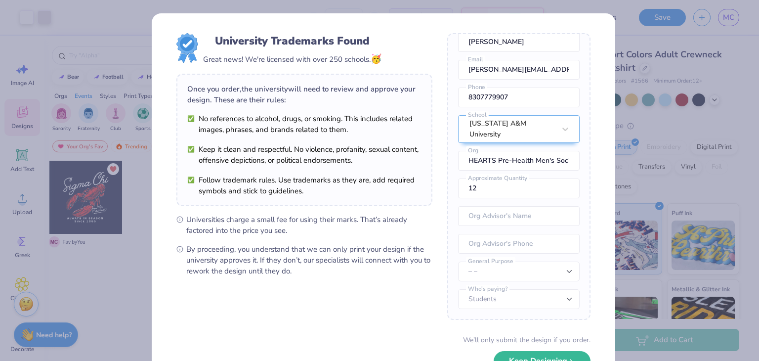
scroll to position [69, 0]
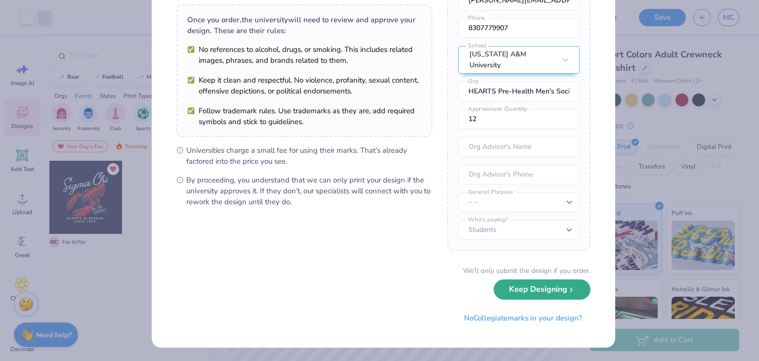
click at [515, 299] on button "Keep Designing" at bounding box center [542, 289] width 97 height 20
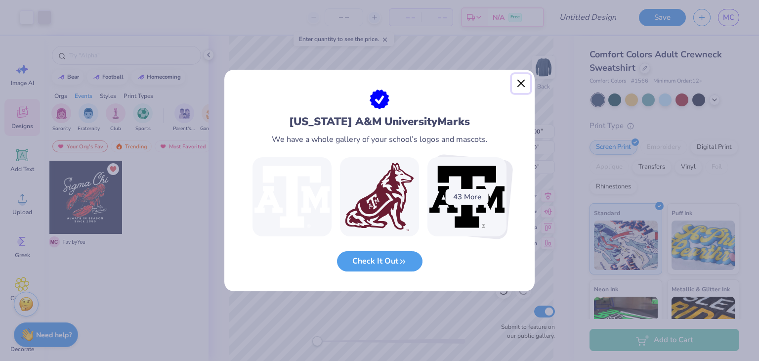
click at [523, 85] on button "Close" at bounding box center [521, 83] width 19 height 19
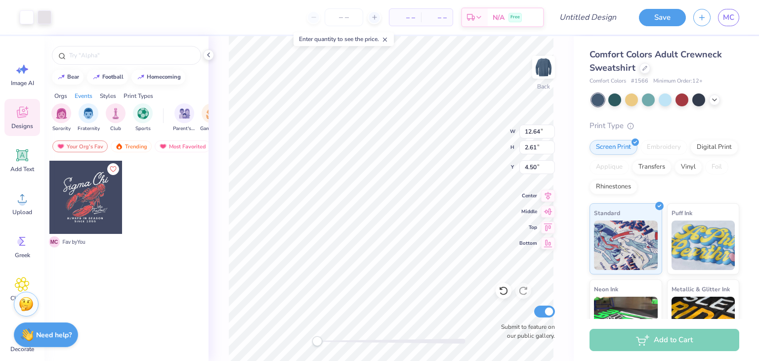
type input "12.64"
type input "2.61"
type input "4.50"
click at [714, 100] on icon at bounding box center [715, 99] width 8 height 8
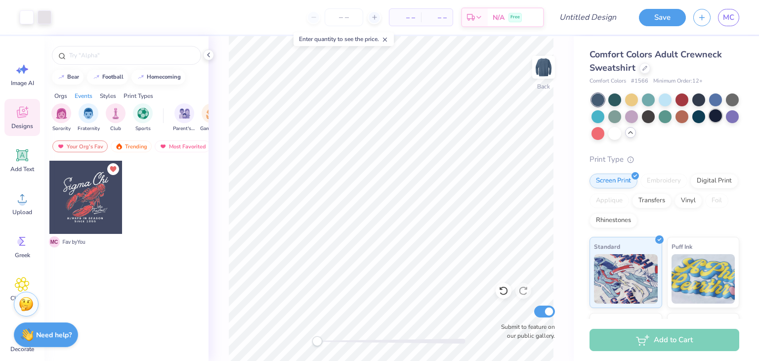
click at [709, 122] on div at bounding box center [715, 115] width 13 height 13
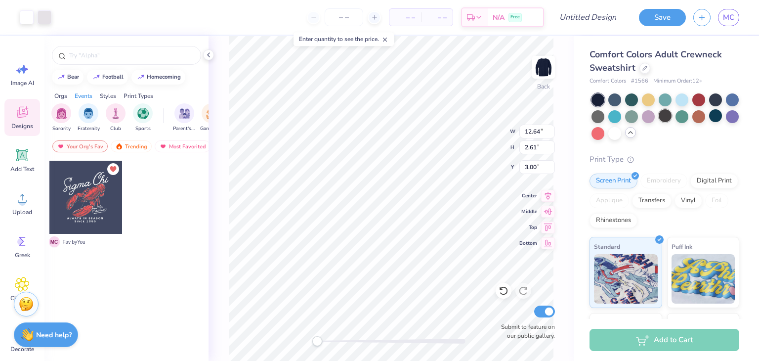
click at [671, 116] on div at bounding box center [665, 115] width 13 height 13
click at [709, 122] on div at bounding box center [715, 115] width 13 height 13
click at [709, 103] on div at bounding box center [715, 98] width 13 height 13
click at [705, 115] on div at bounding box center [698, 115] width 13 height 13
click at [709, 122] on div at bounding box center [715, 115] width 13 height 13
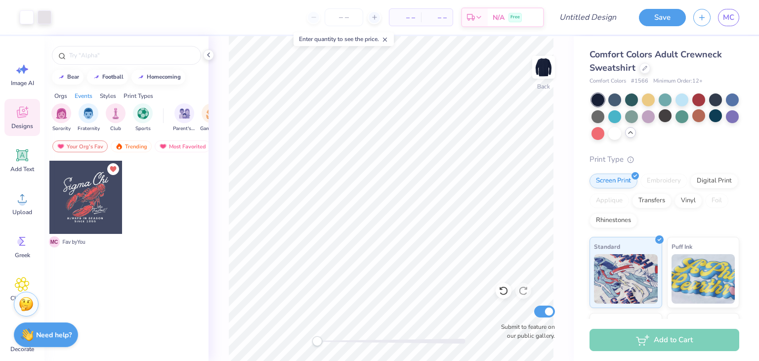
click at [563, 48] on div "Back Submit to feature on our public gallery." at bounding box center [391, 198] width 365 height 325
click at [576, 19] on input "Design Title" at bounding box center [600, 17] width 48 height 20
type input "Potential hearts crewneck 2"
click at [675, 14] on button "Save" at bounding box center [662, 15] width 47 height 17
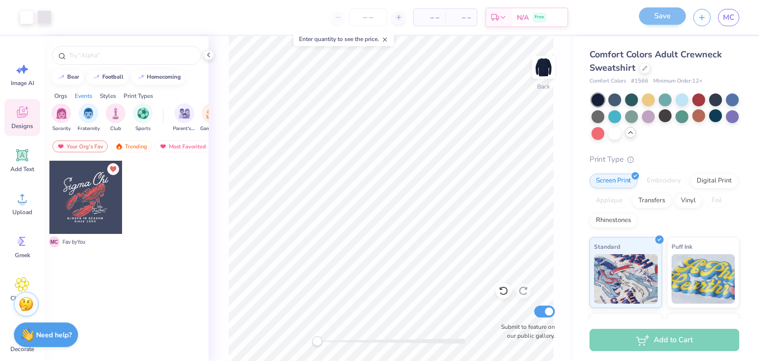
scroll to position [0, 0]
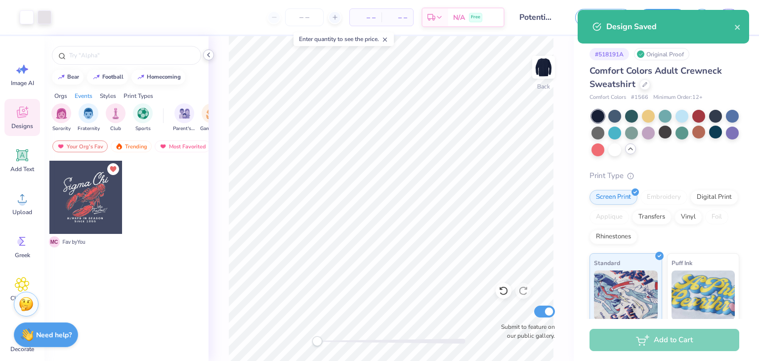
click at [210, 54] on icon at bounding box center [209, 55] width 8 height 8
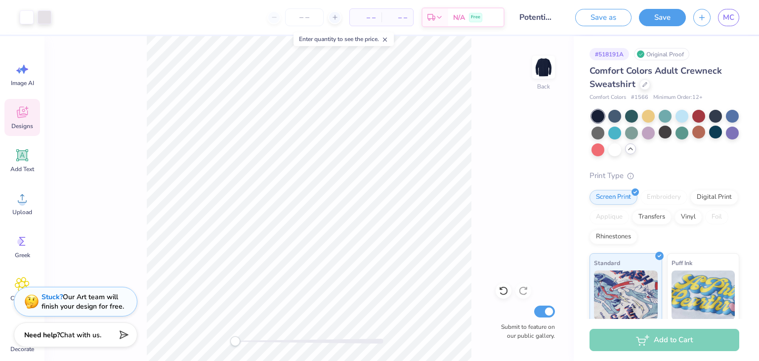
click at [387, 39] on line at bounding box center [384, 39] width 3 height 3
click at [184, 337] on div "Back Submit to feature on our public gallery." at bounding box center [308, 198] width 529 height 325
click at [723, 16] on span "MC" at bounding box center [728, 17] width 11 height 11
click at [43, 20] on div at bounding box center [45, 16] width 14 height 14
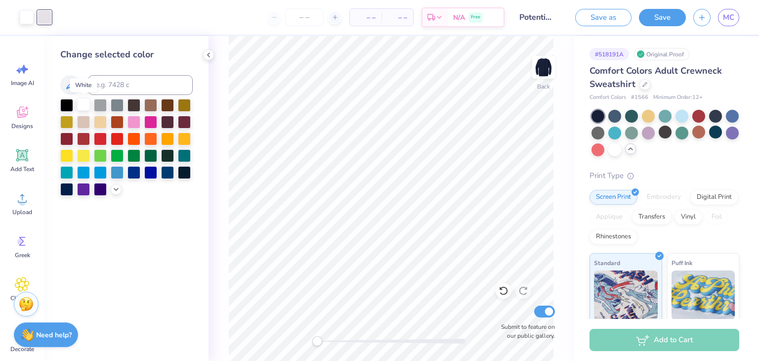
click at [81, 105] on div at bounding box center [83, 104] width 13 height 13
click at [210, 54] on icon at bounding box center [209, 55] width 8 height 8
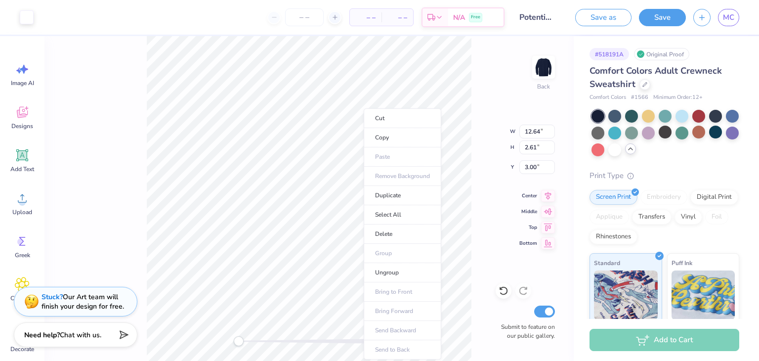
click at [364, 158] on ul "Cut Copy Paste Remove Background Duplicate Select All Delete Group Ungroup Brin…" at bounding box center [403, 233] width 78 height 251
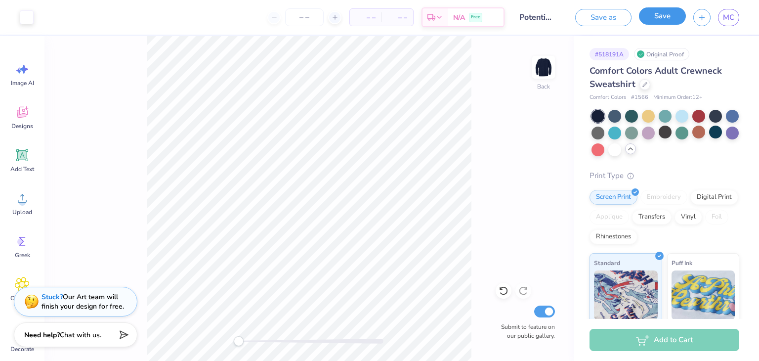
click at [666, 16] on button "Save" at bounding box center [662, 15] width 47 height 17
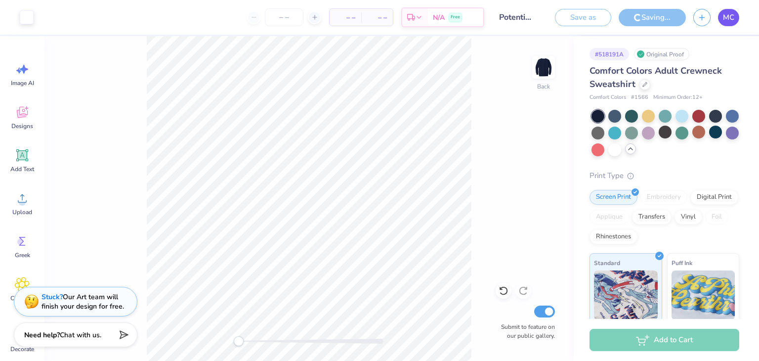
click at [729, 13] on span "MC" at bounding box center [728, 17] width 11 height 11
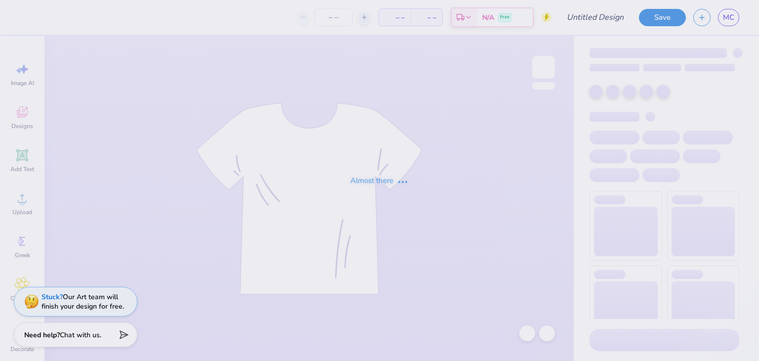
type input "Potential hearts crewneck"
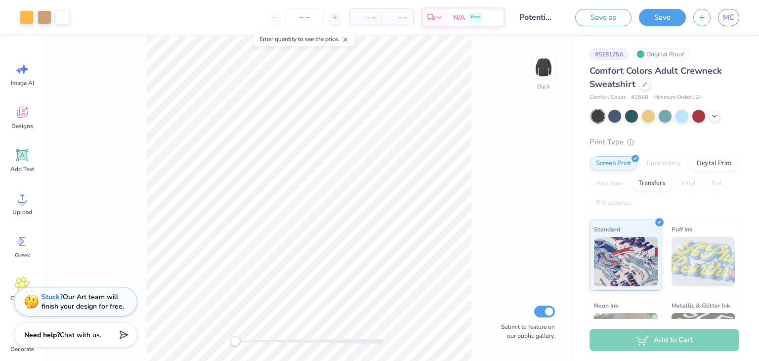
click at [345, 42] on icon at bounding box center [345, 39] width 7 height 7
